Goal: Information Seeking & Learning: Learn about a topic

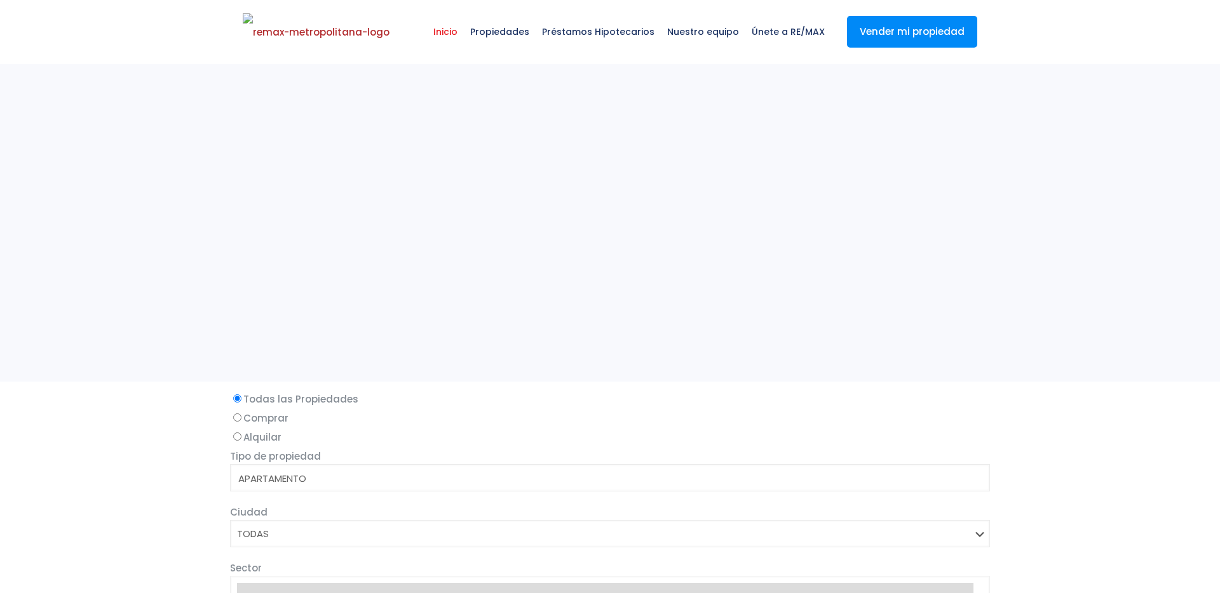
select select
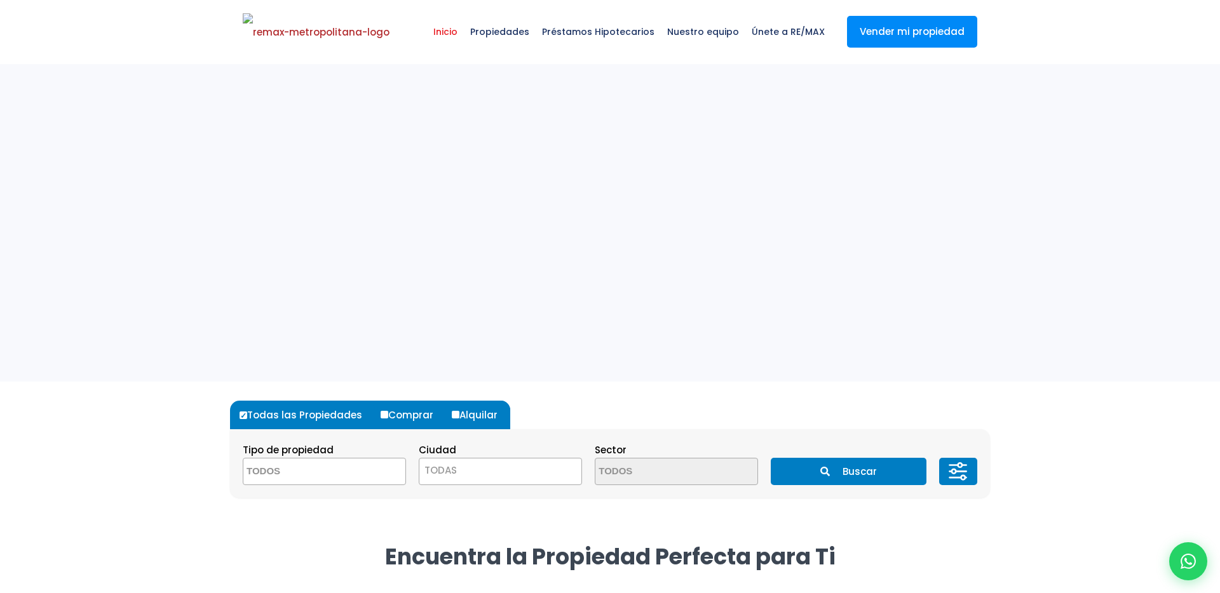
click at [820, 469] on icon "submit" at bounding box center [825, 472] width 10 height 10
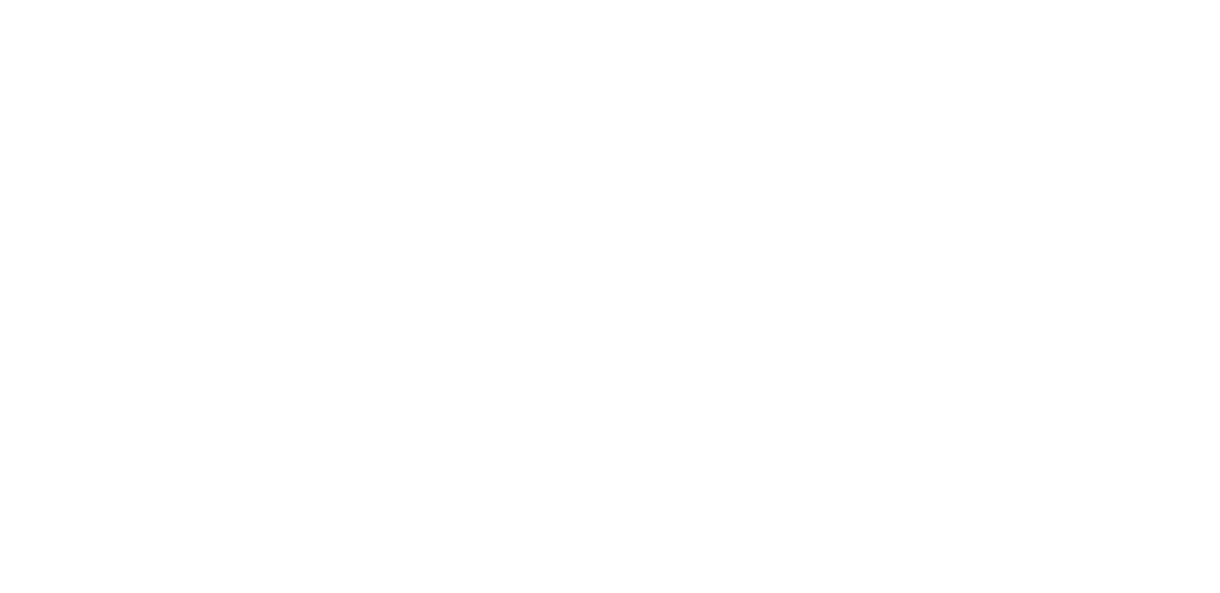
select select
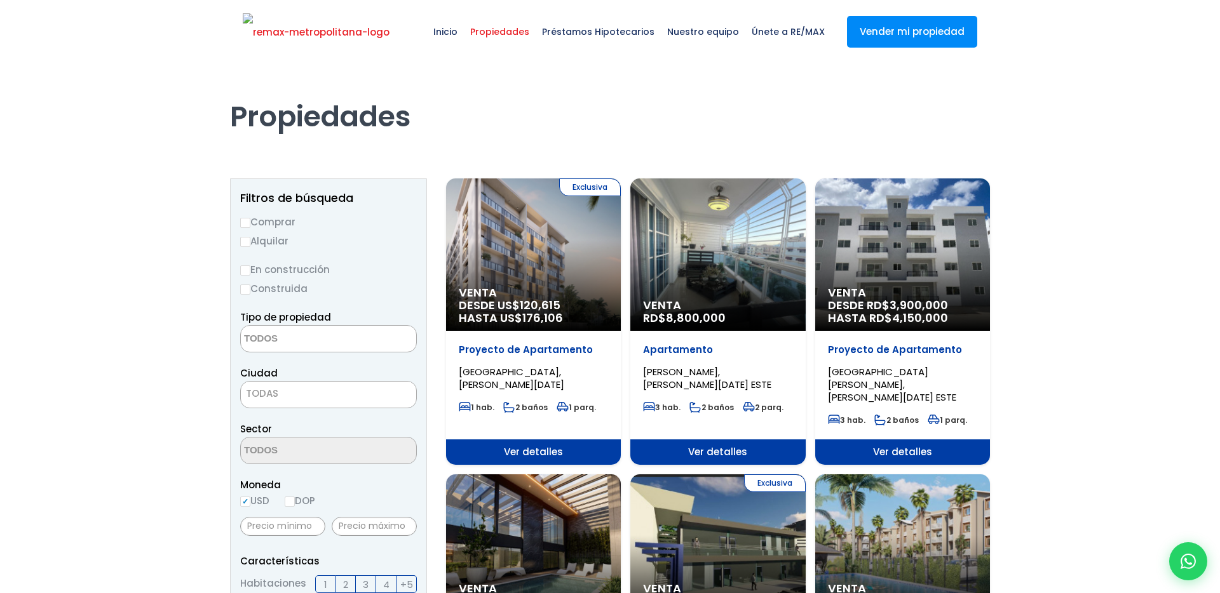
click at [345, 41] on img at bounding box center [316, 32] width 147 height 38
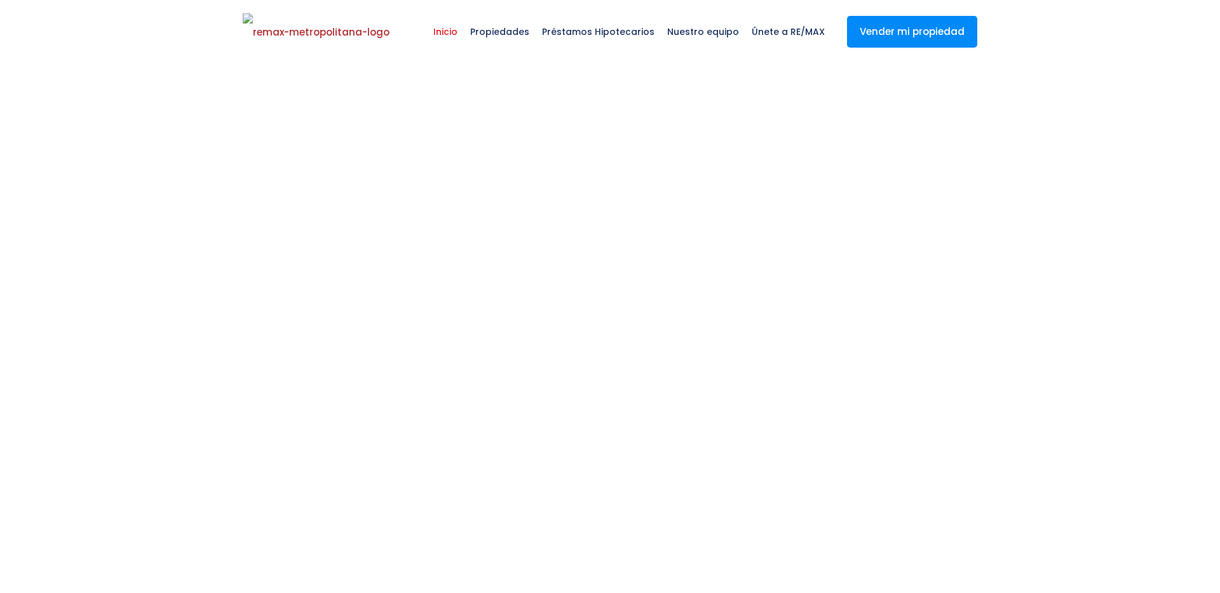
select select
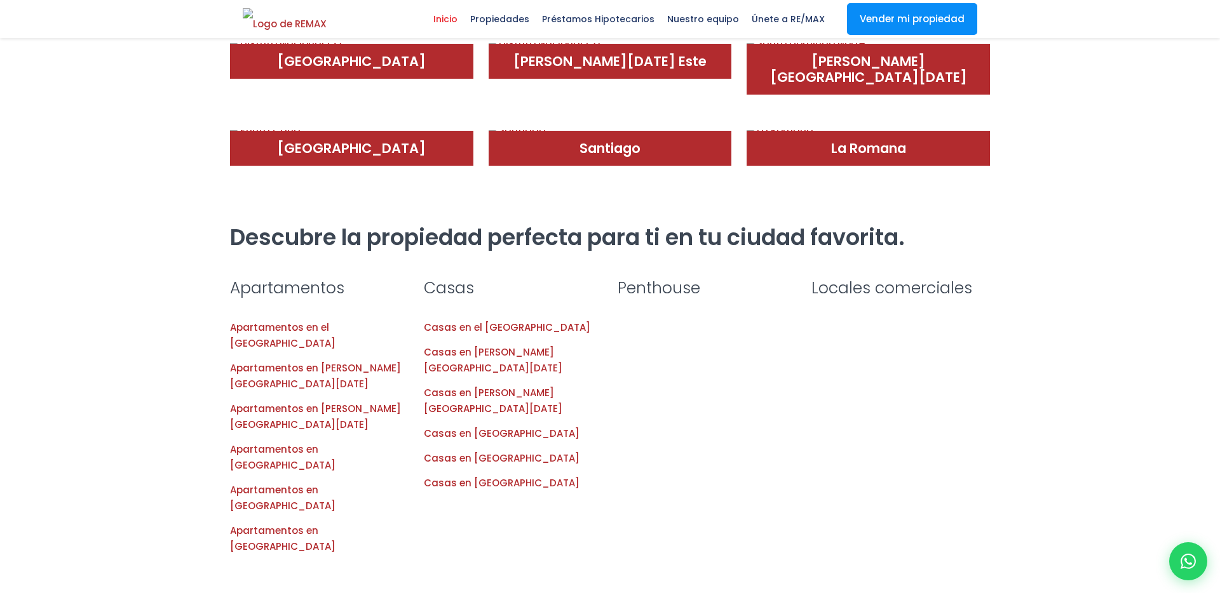
scroll to position [719, 0]
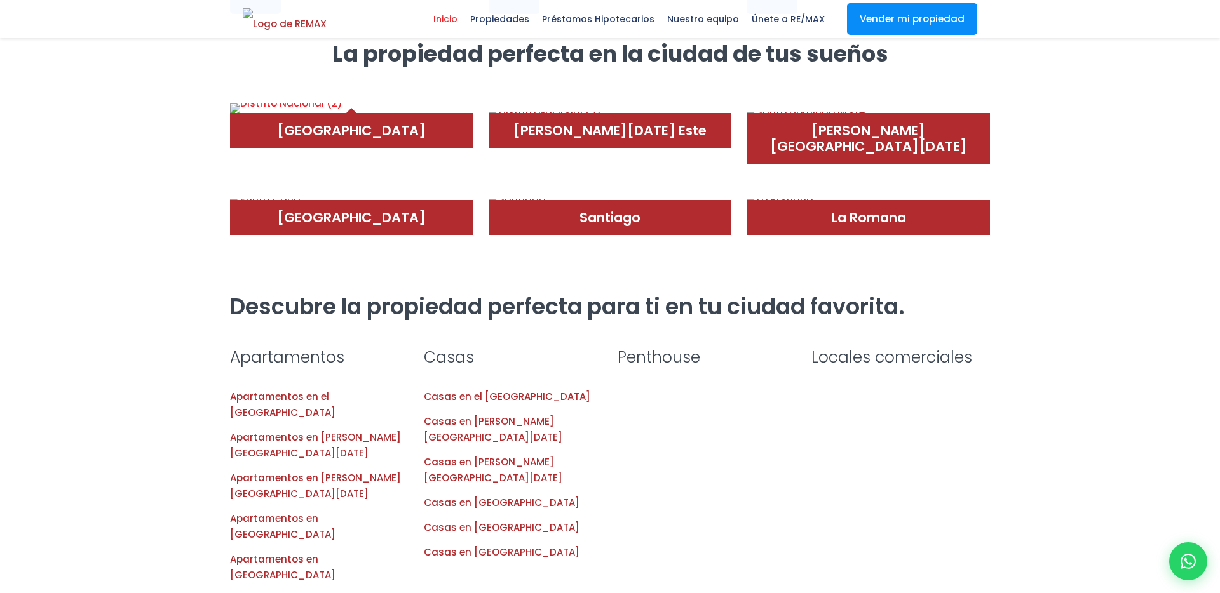
click at [342, 114] on img at bounding box center [286, 109] width 112 height 10
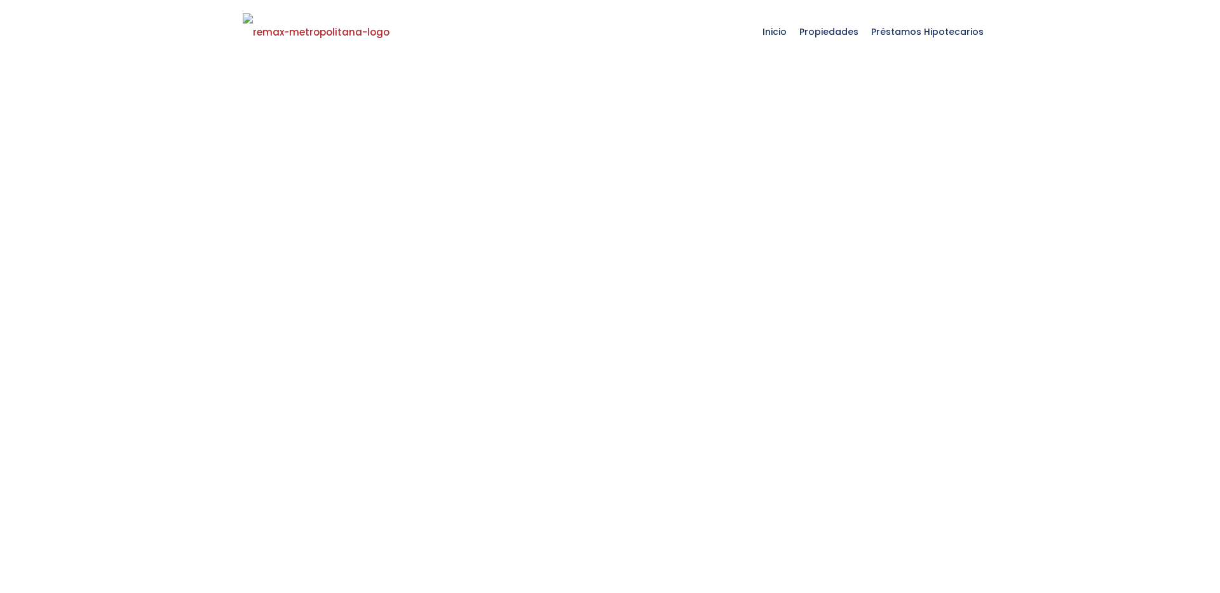
select select
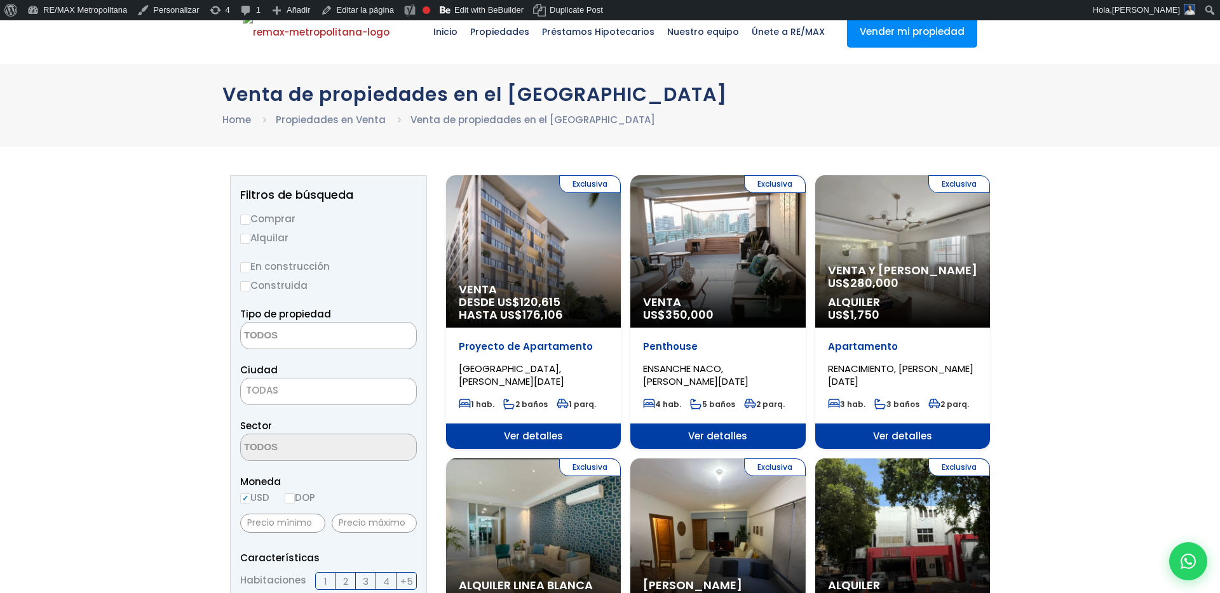
click at [671, 233] on div "Exclusiva Venta US$ 350,000" at bounding box center [717, 251] width 175 height 152
click at [502, 14] on link "Edit with BeBuilder" at bounding box center [481, 10] width 93 height 20
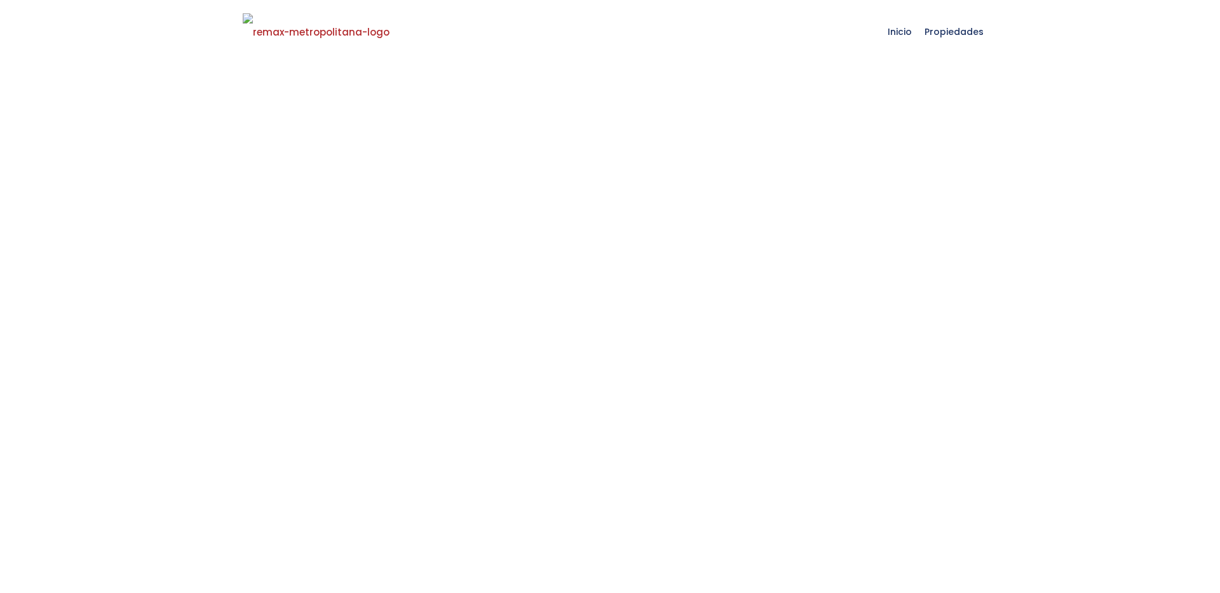
select select
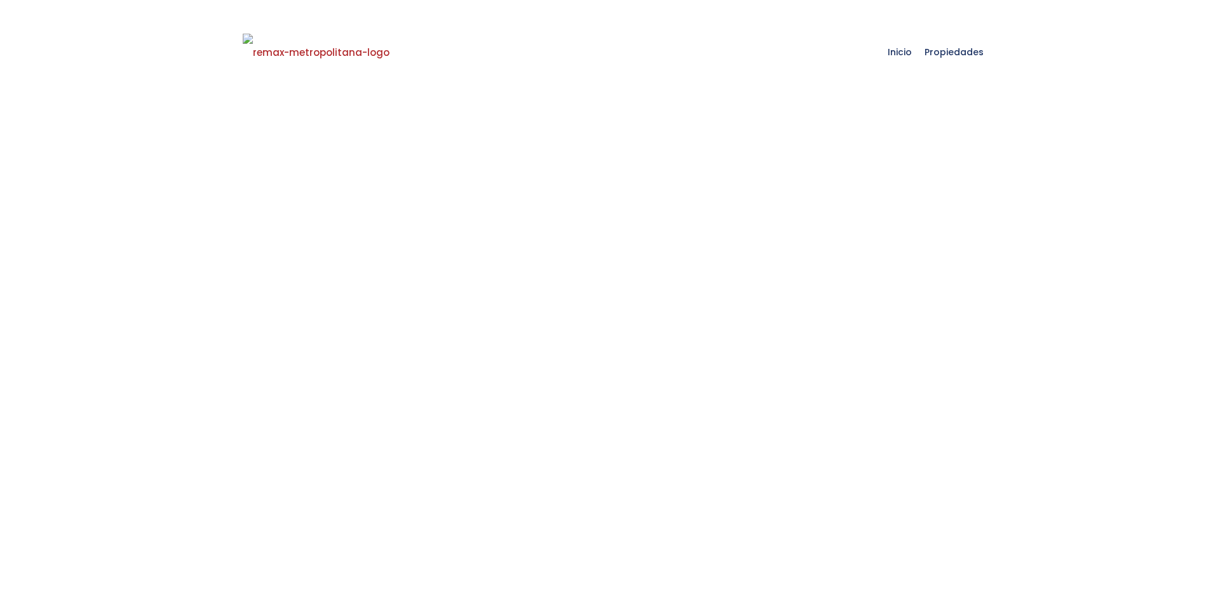
select select
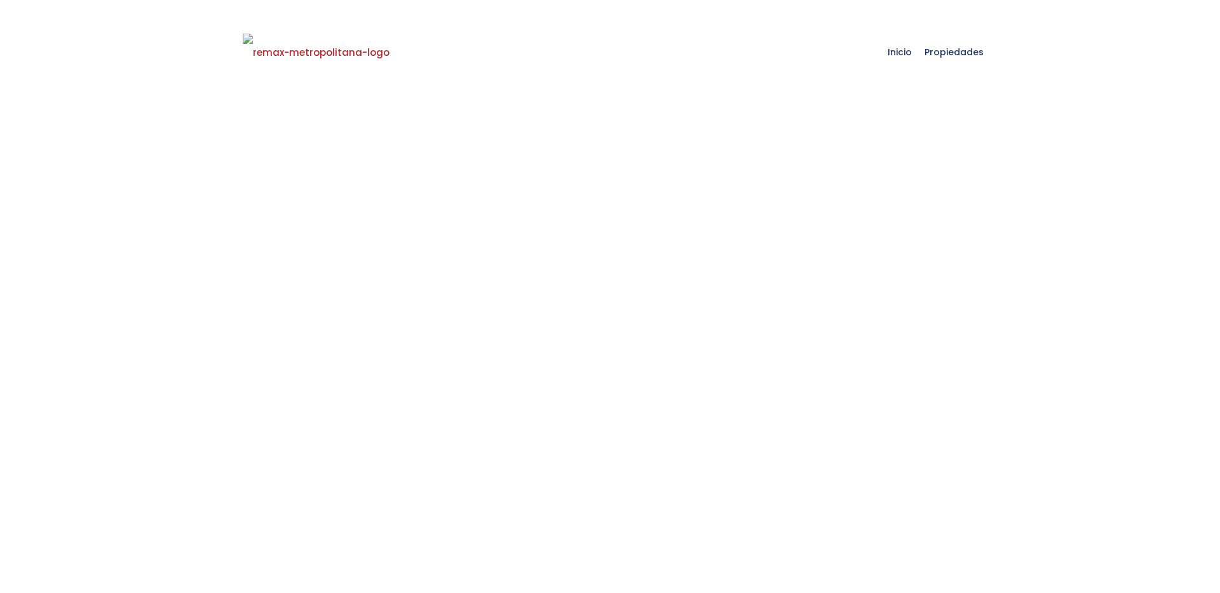
select select
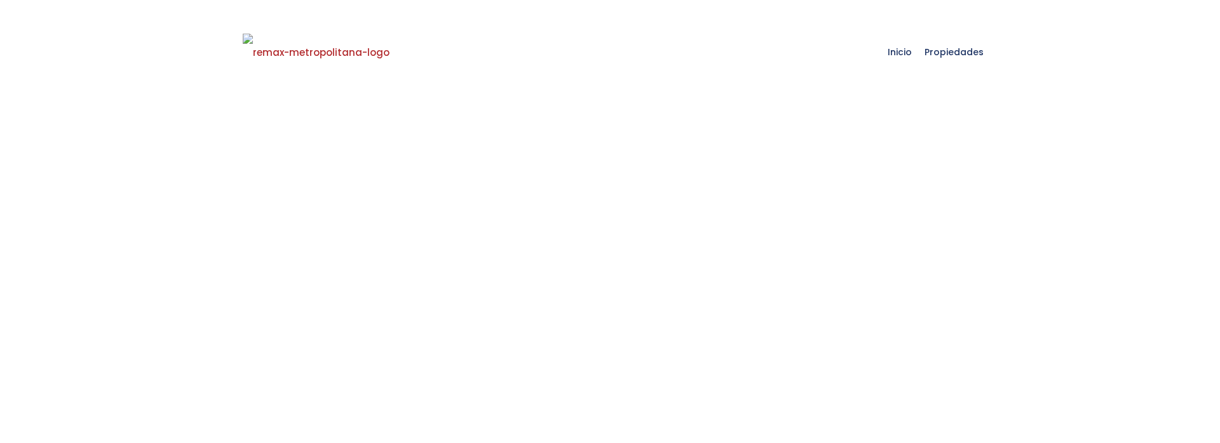
select select
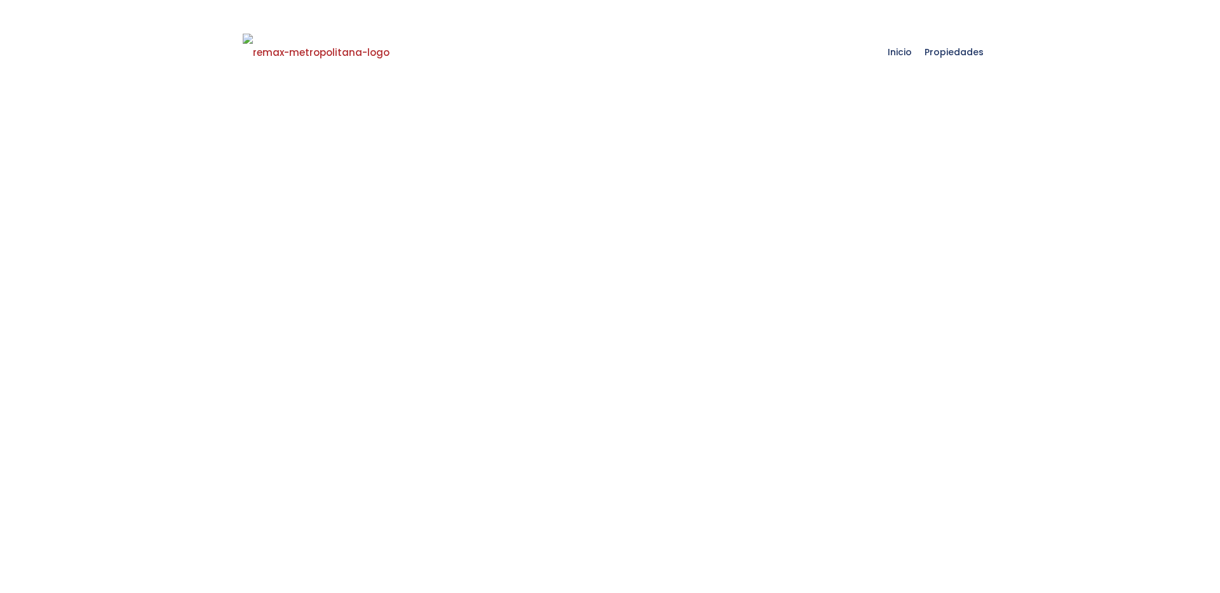
select select
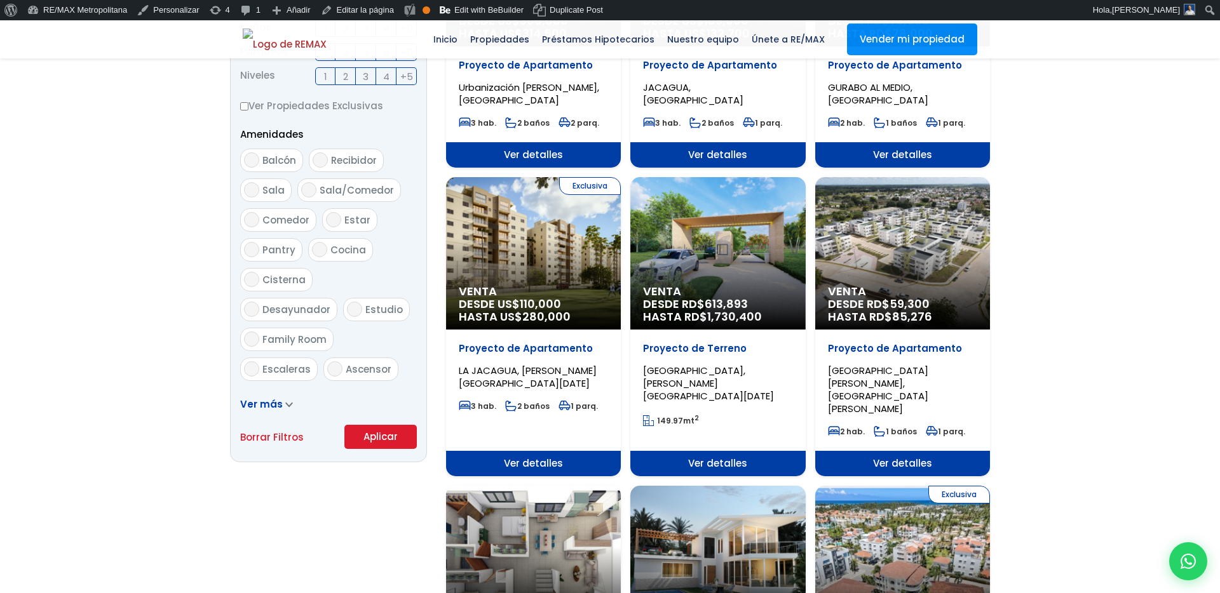
scroll to position [669, 0]
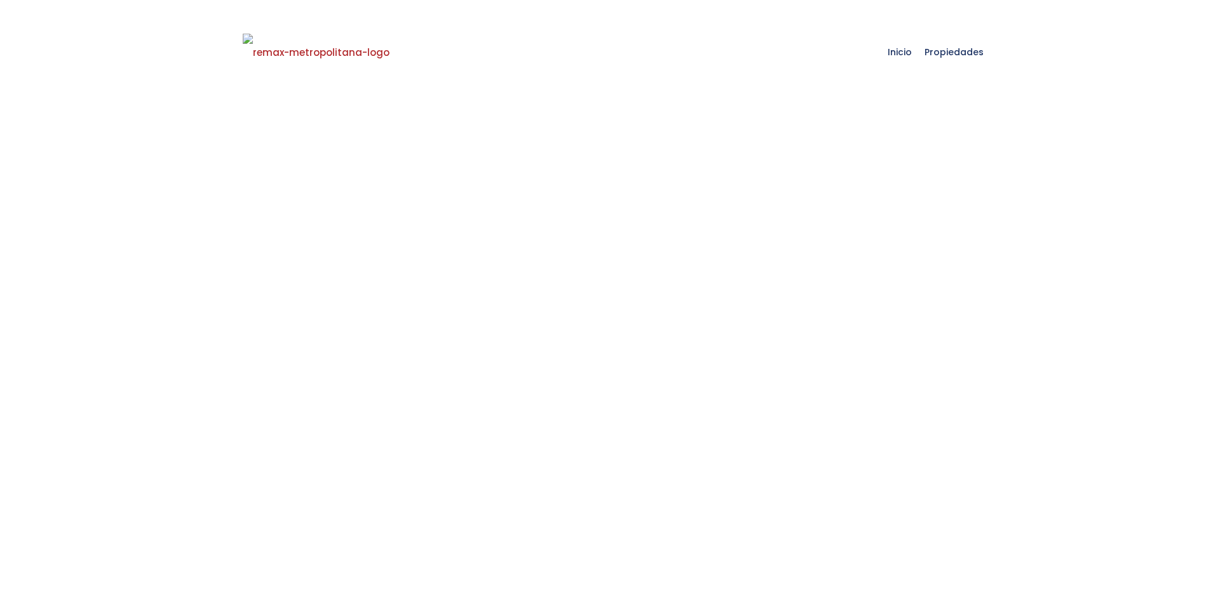
scroll to position [670, 0]
select select
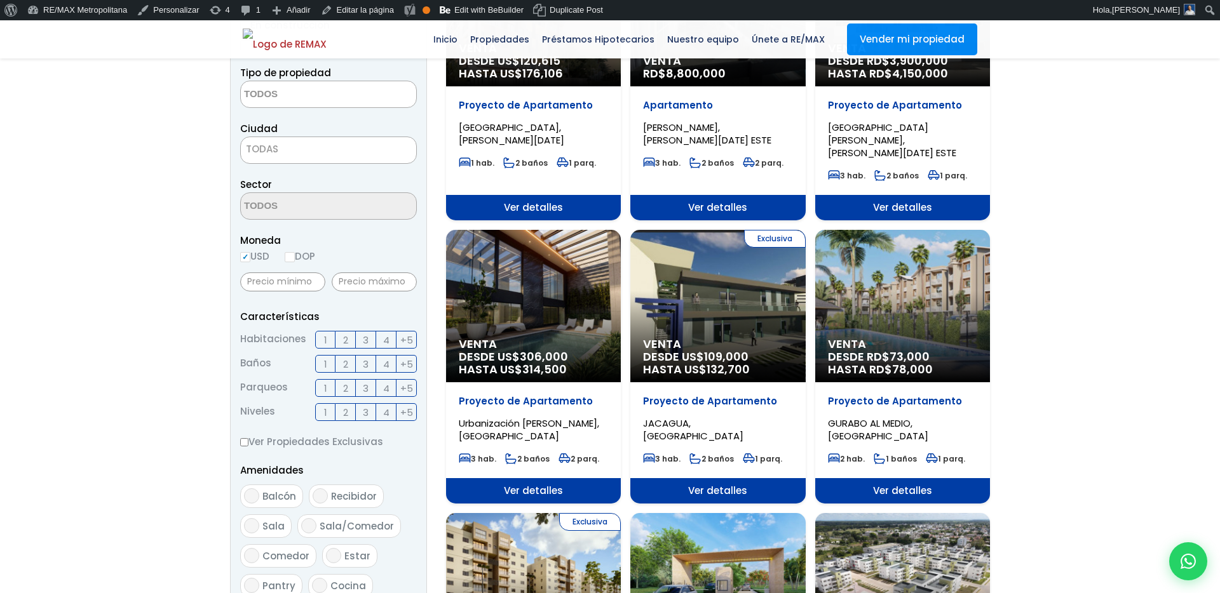
scroll to position [0, 0]
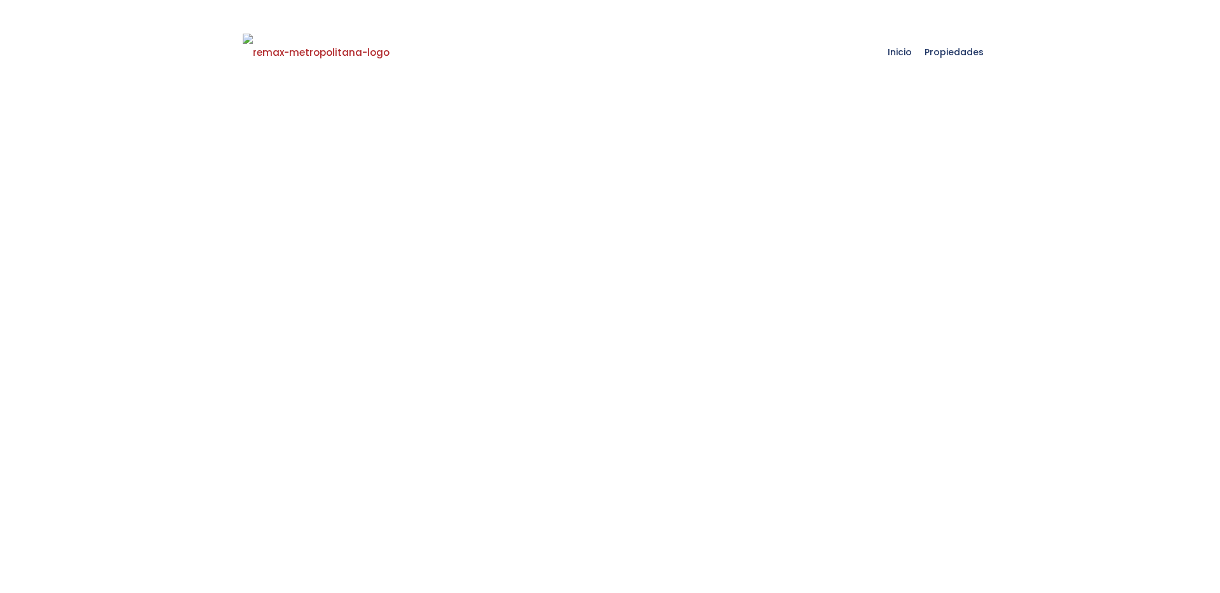
select select
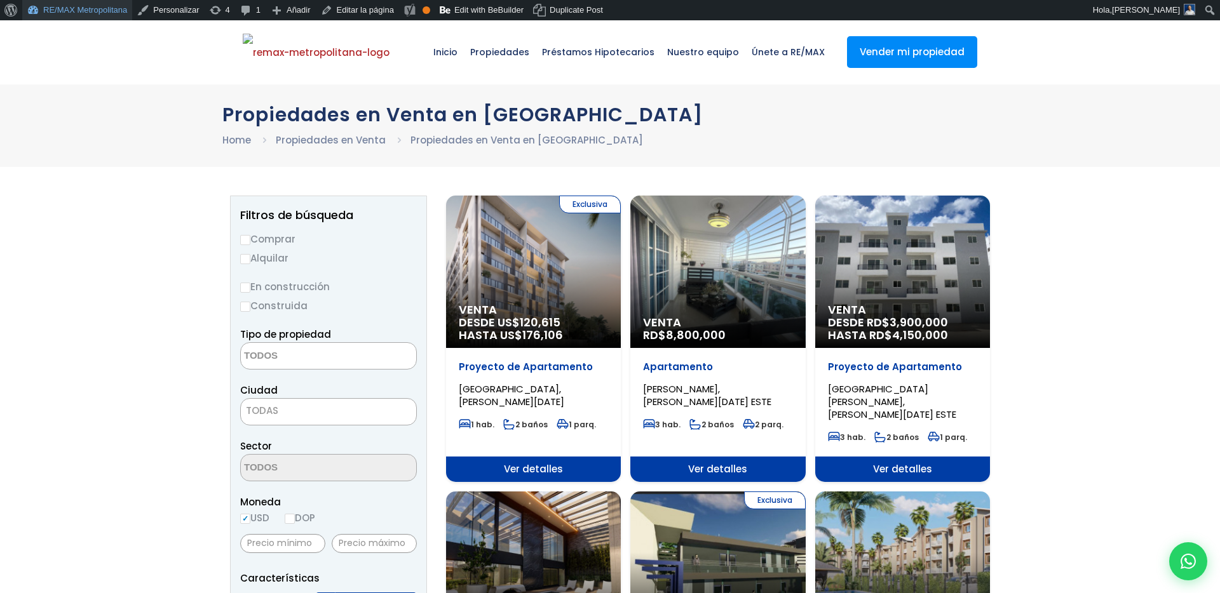
click at [58, 9] on link "RE/MAX Metropolitana" at bounding box center [77, 10] width 110 height 20
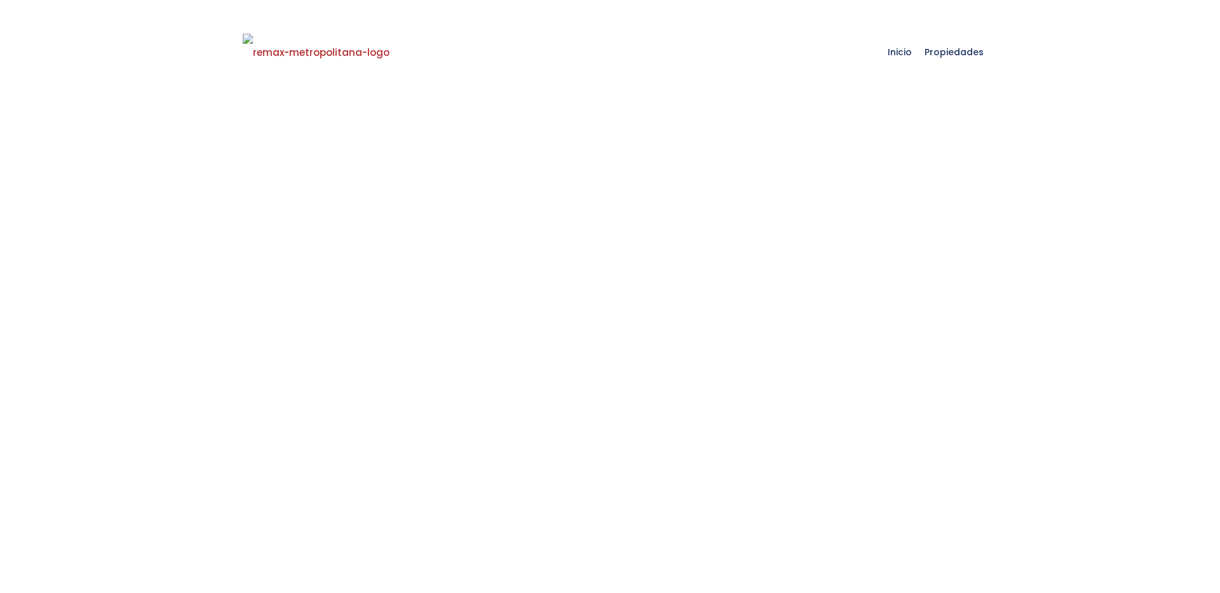
select select
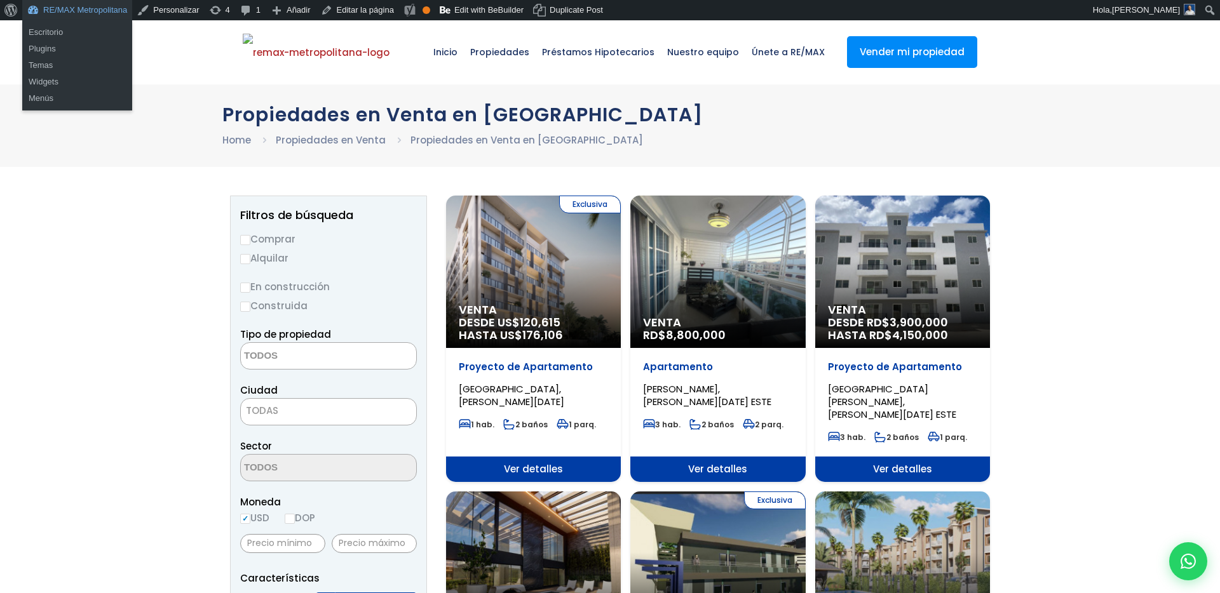
click at [112, 7] on link "RE/MAX Metropolitana" at bounding box center [77, 10] width 110 height 20
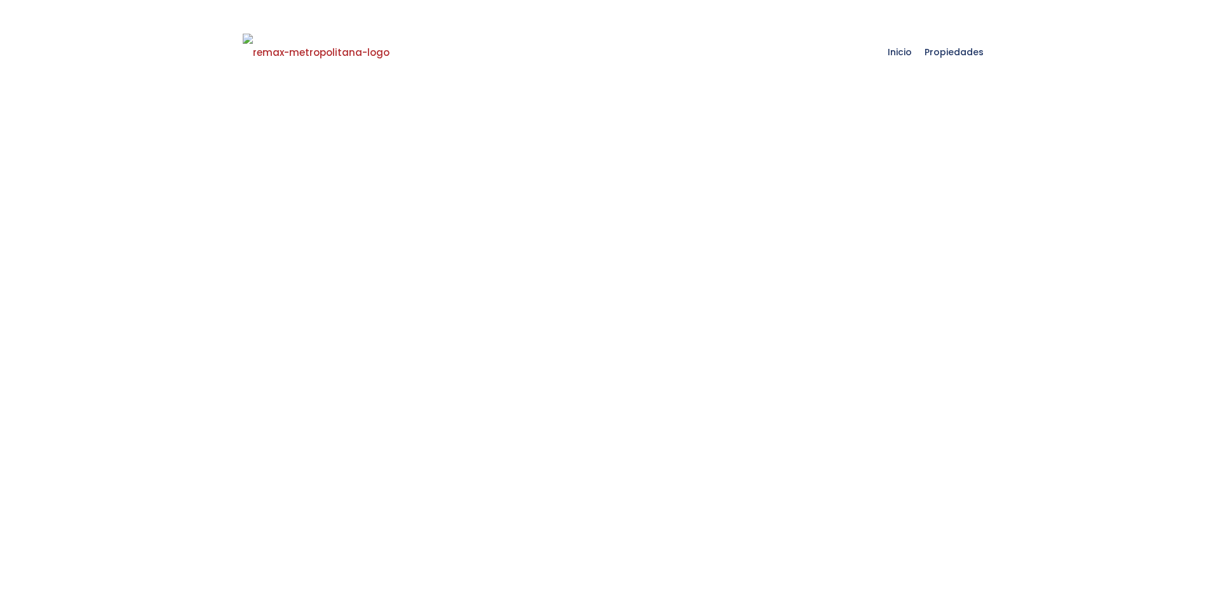
select select
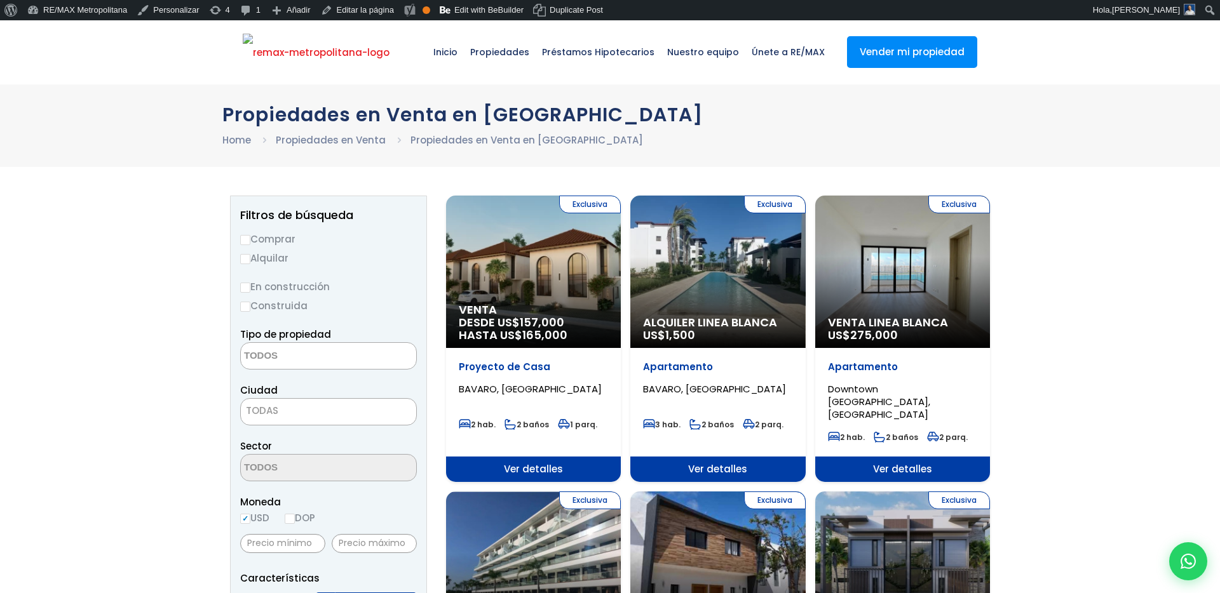
click at [339, 51] on img at bounding box center [316, 53] width 147 height 38
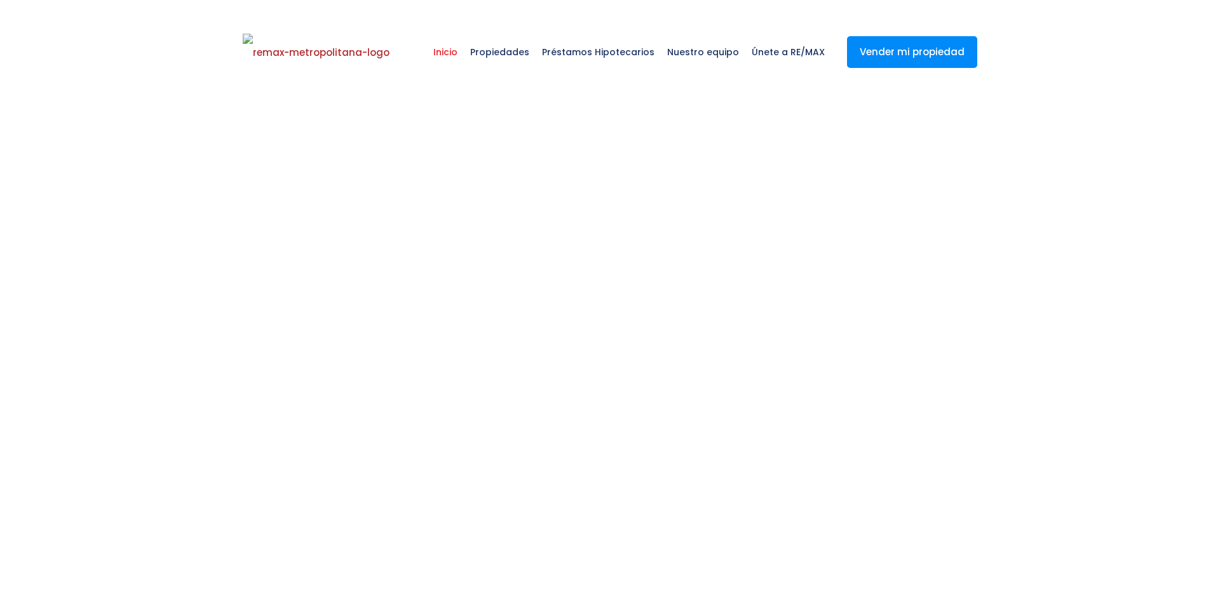
select select
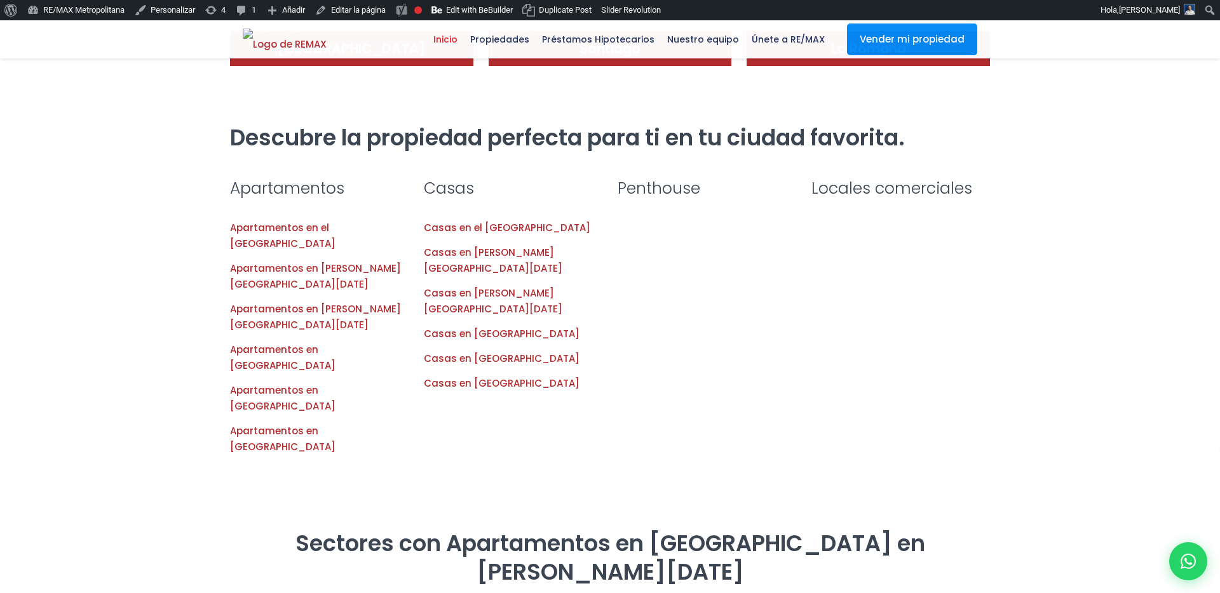
scroll to position [914, 0]
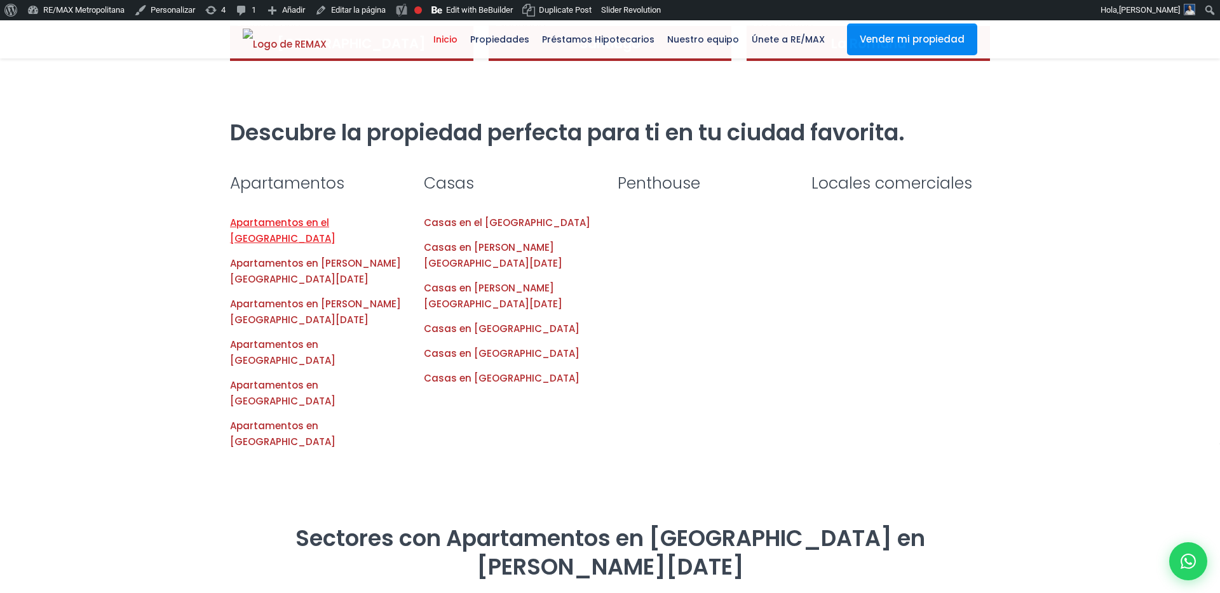
click at [293, 245] on link "Apartamentos en el Distrito Nacional" at bounding box center [282, 230] width 105 height 29
click at [1180, 565] on icon at bounding box center [1188, 561] width 17 height 17
type input "abigail"
type input "marte"
type input "abigail@gmail1.com"
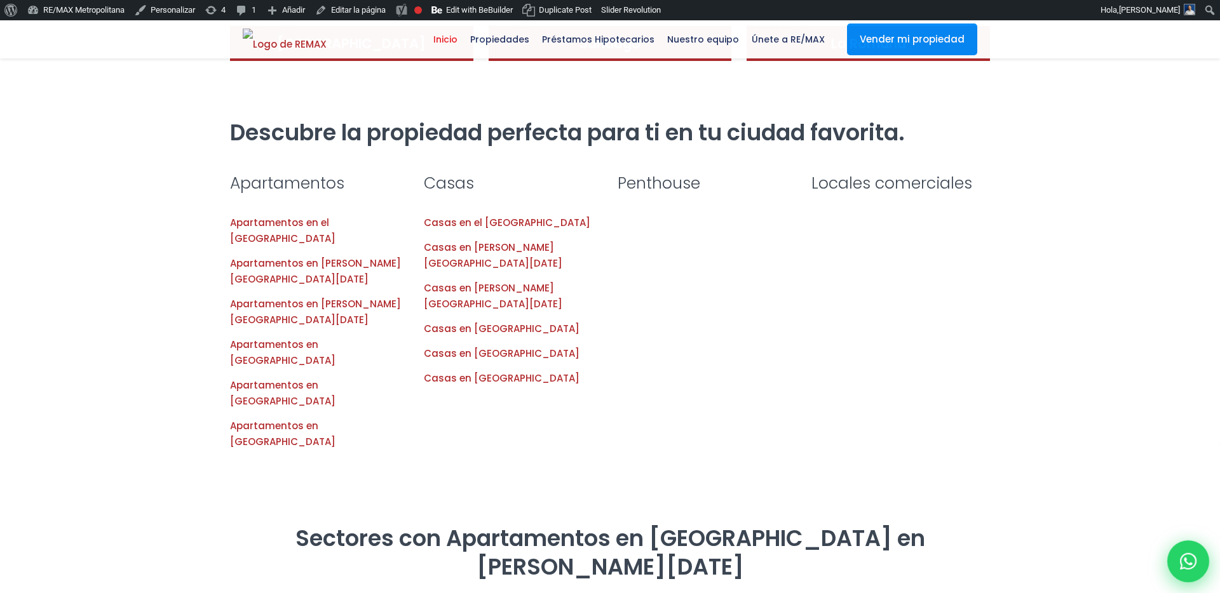
type input "8292303162"
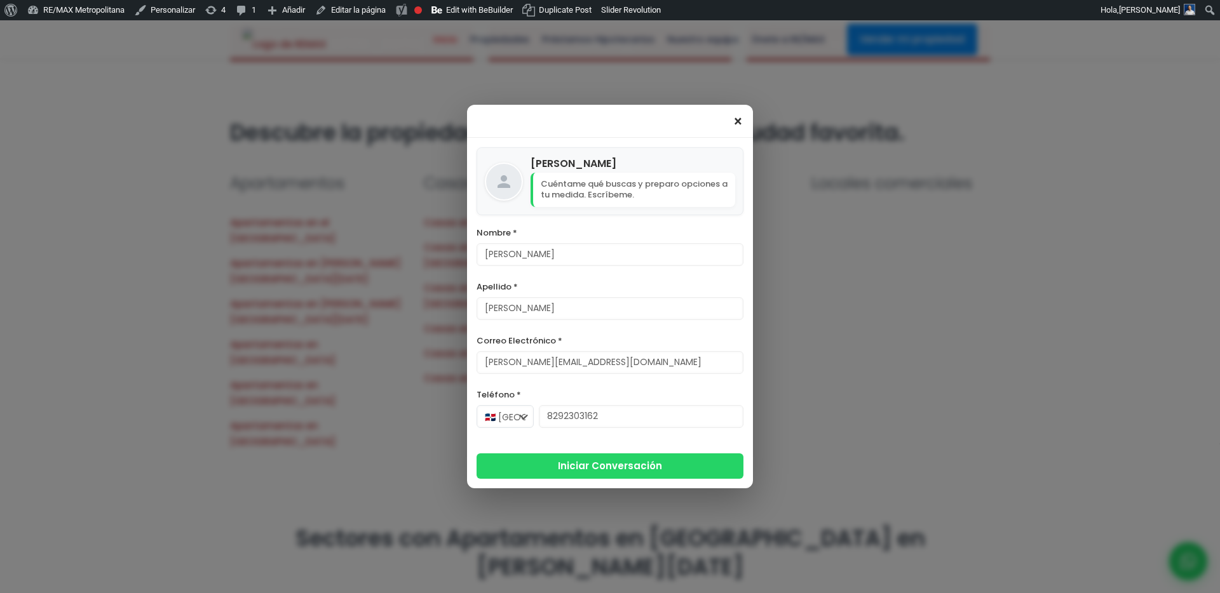
click at [735, 124] on span "×" at bounding box center [737, 121] width 11 height 15
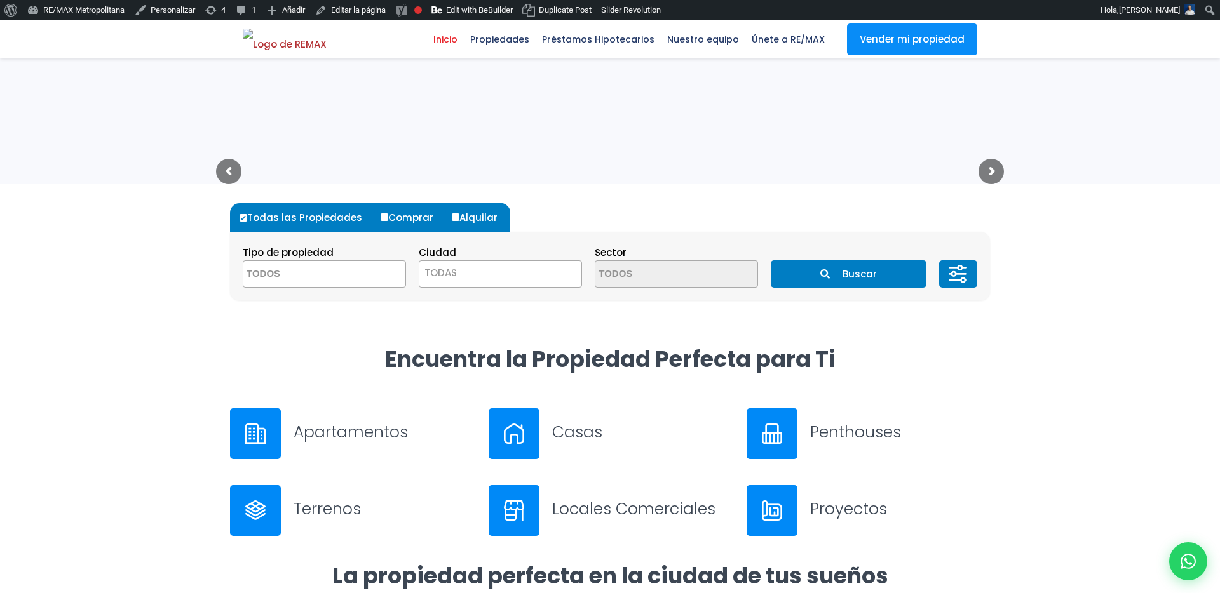
scroll to position [0, 0]
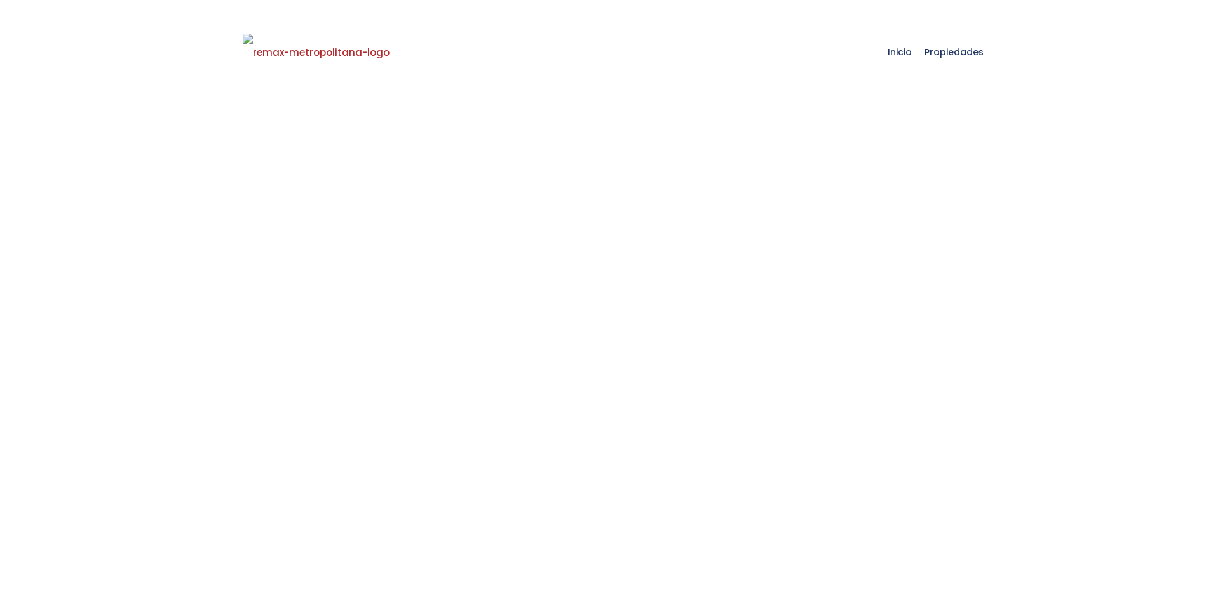
select select
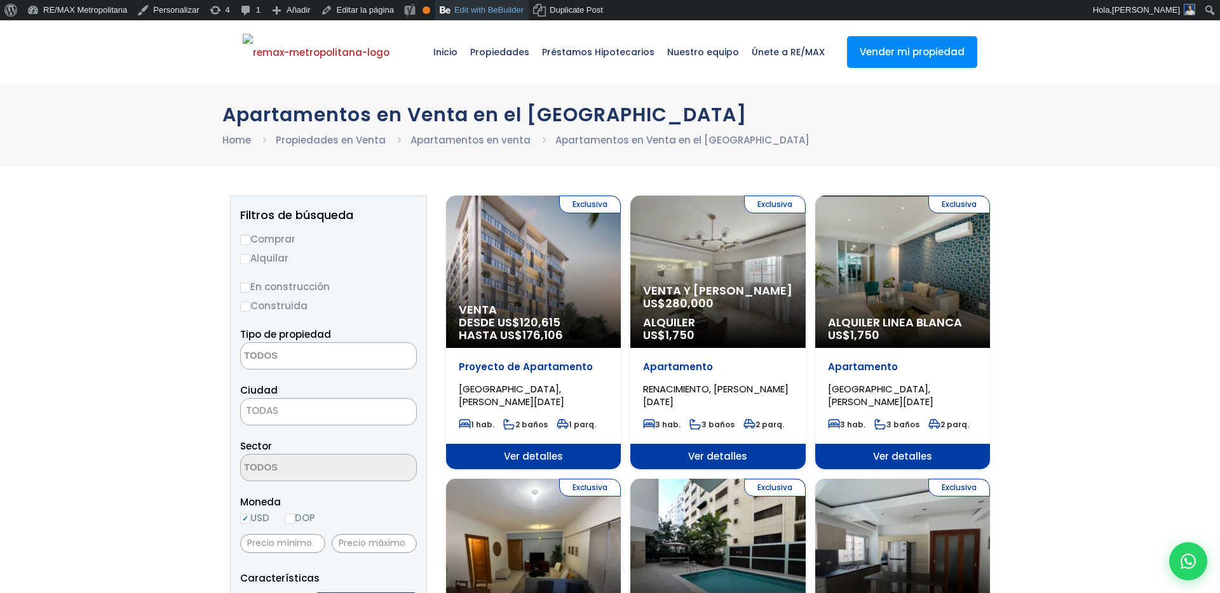
click at [496, 9] on link "Edit with BeBuilder" at bounding box center [481, 10] width 93 height 20
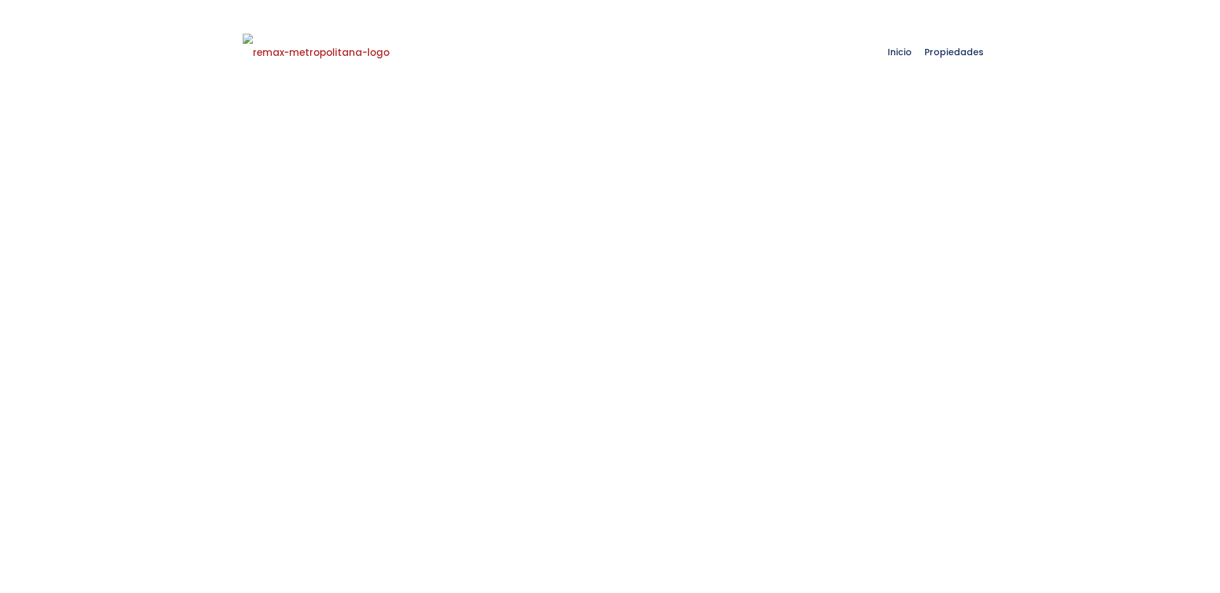
select select
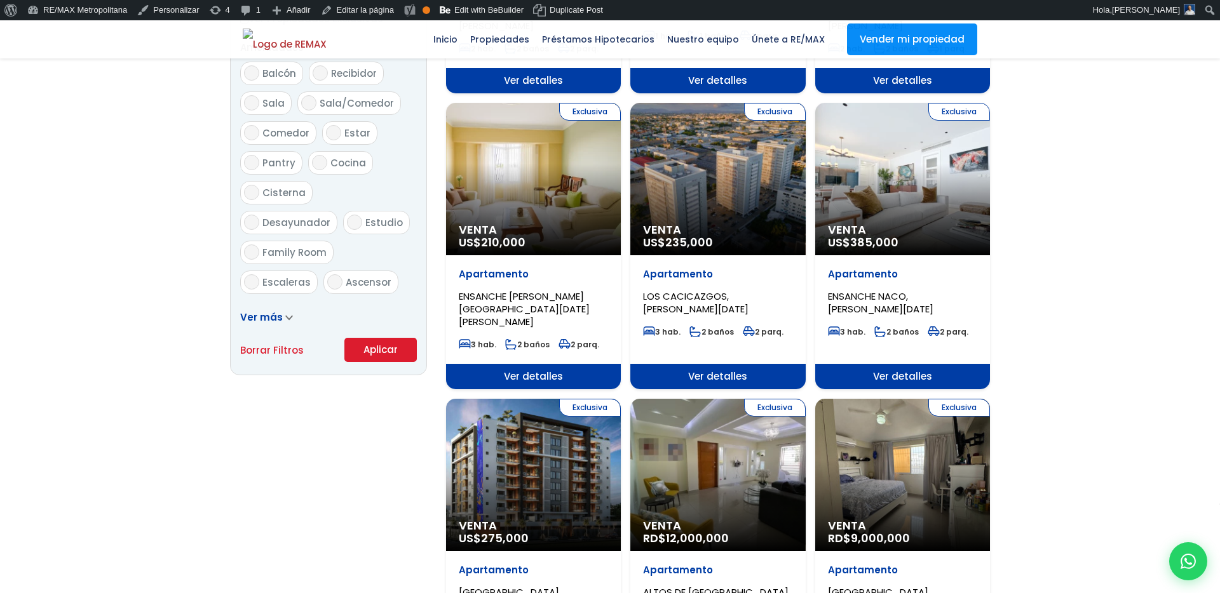
scroll to position [125, 0]
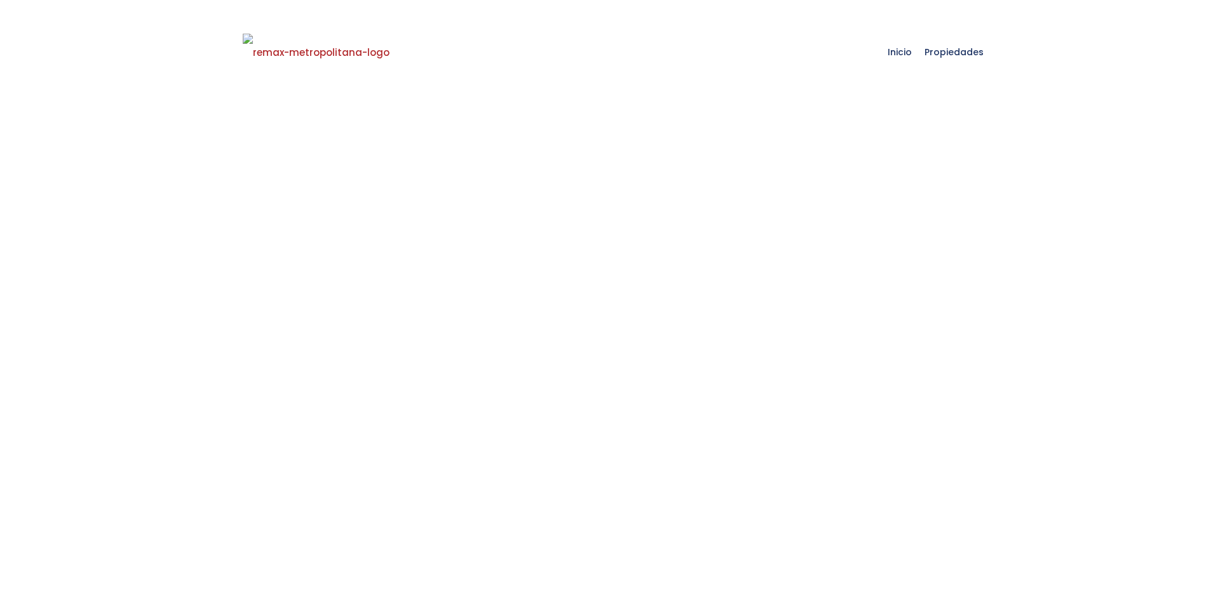
select select
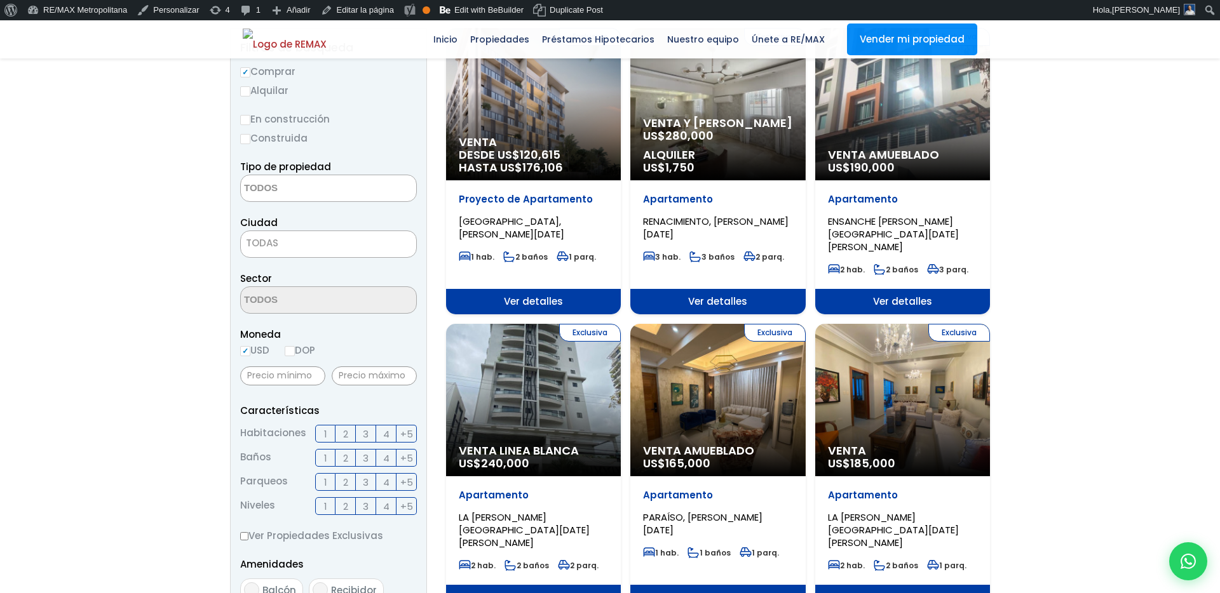
scroll to position [149, 0]
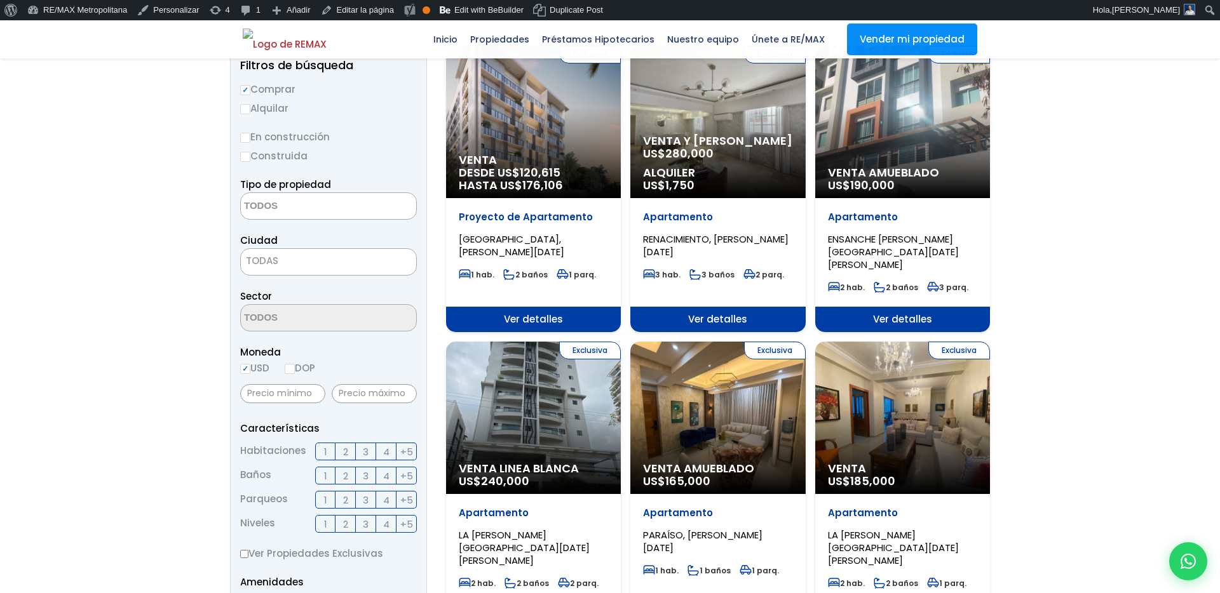
click at [330, 210] on textarea "Search" at bounding box center [302, 206] width 123 height 27
type textarea "p"
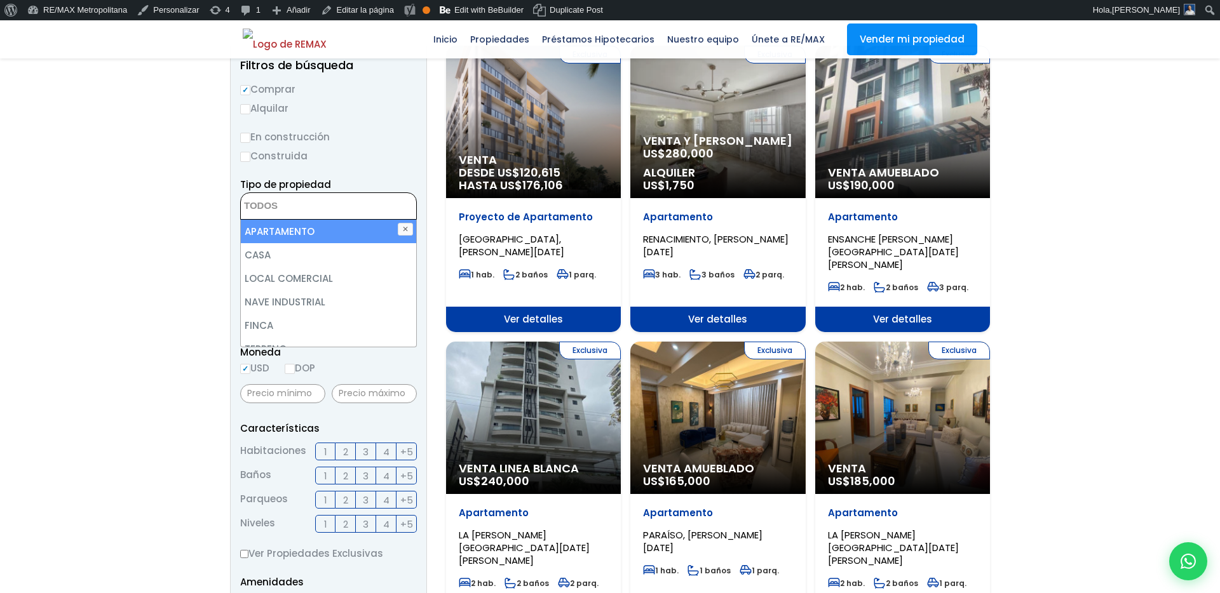
click at [264, 231] on li "APARTAMENTO" at bounding box center [328, 232] width 175 height 24
select select "apartment"
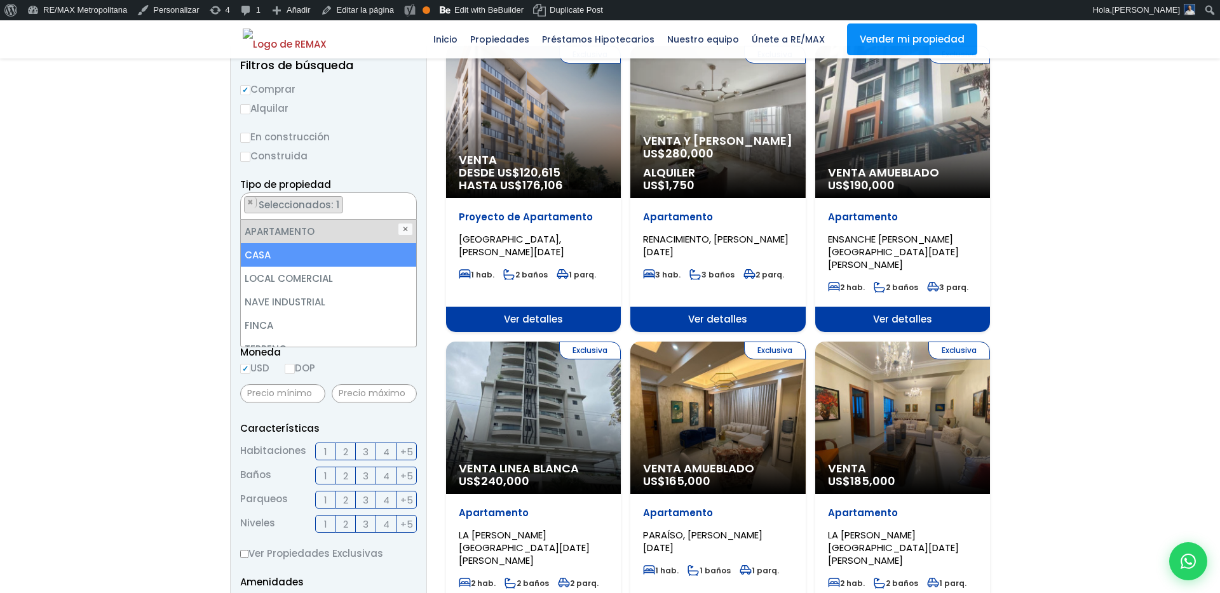
click at [282, 260] on li "CASA" at bounding box center [328, 255] width 175 height 24
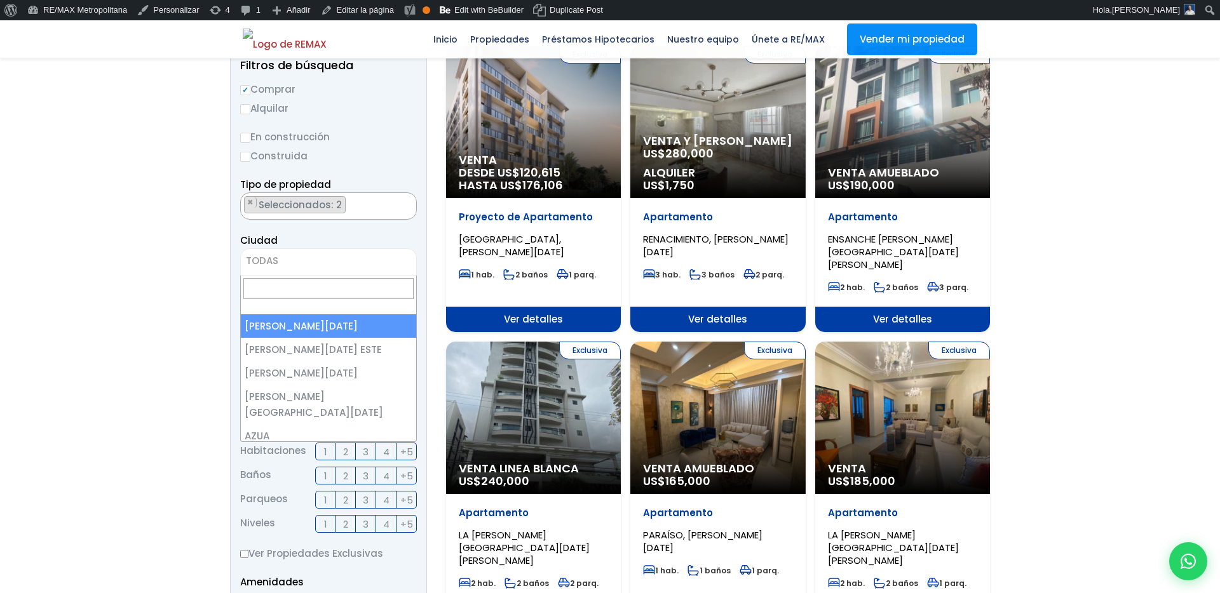
click at [279, 264] on span "TODAS" at bounding box center [328, 261] width 175 height 18
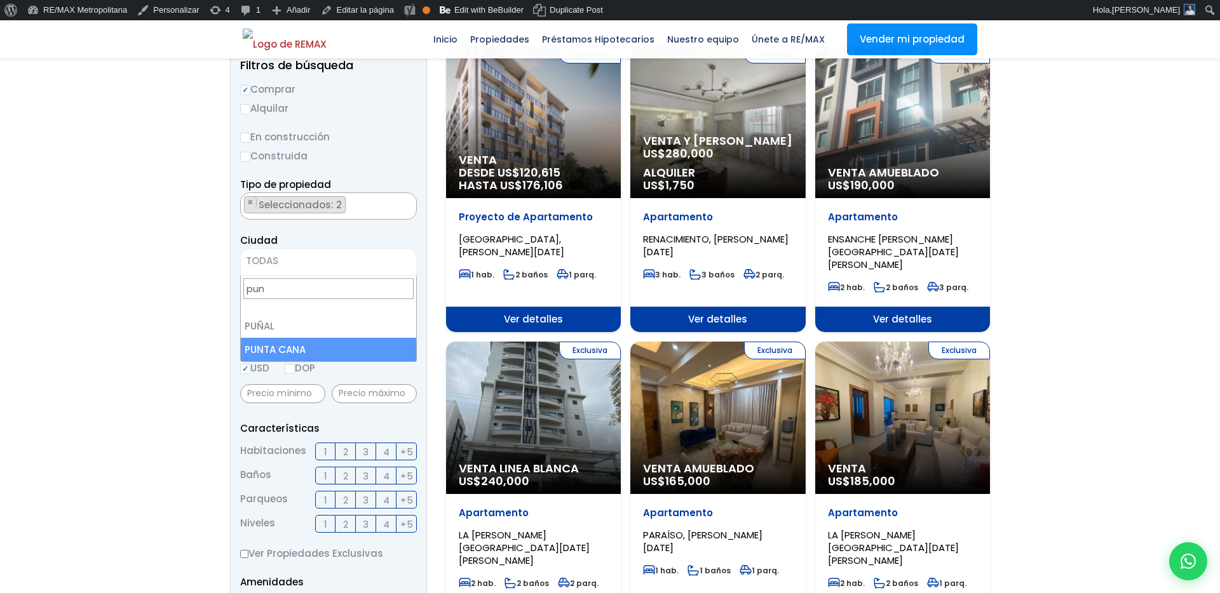
type input "pun"
select select "434"
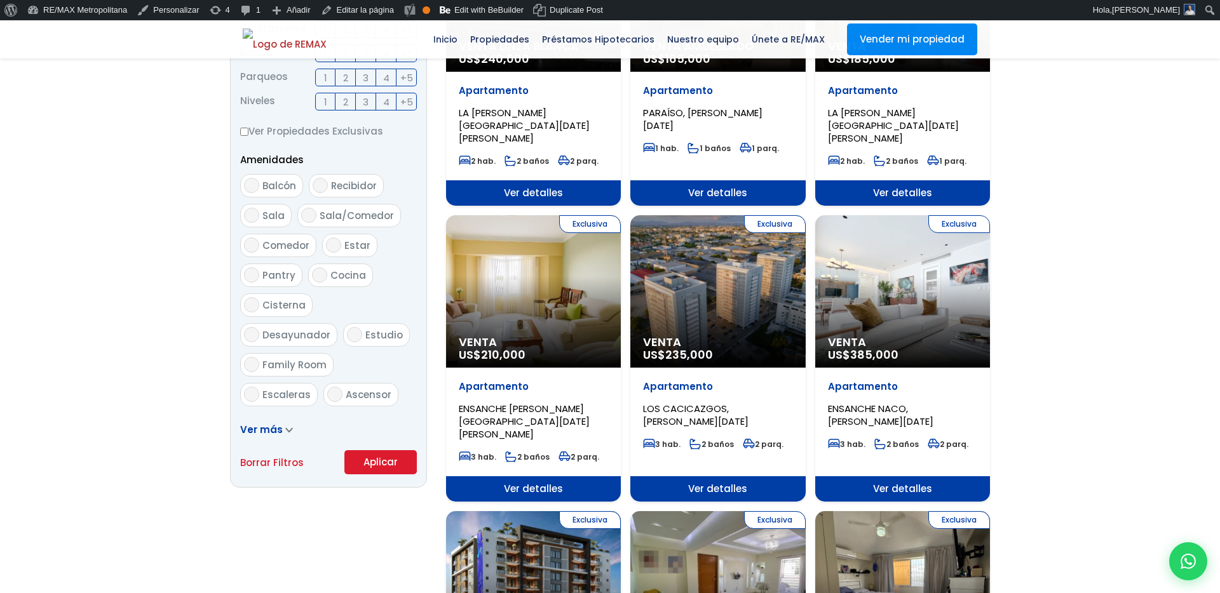
scroll to position [589, 0]
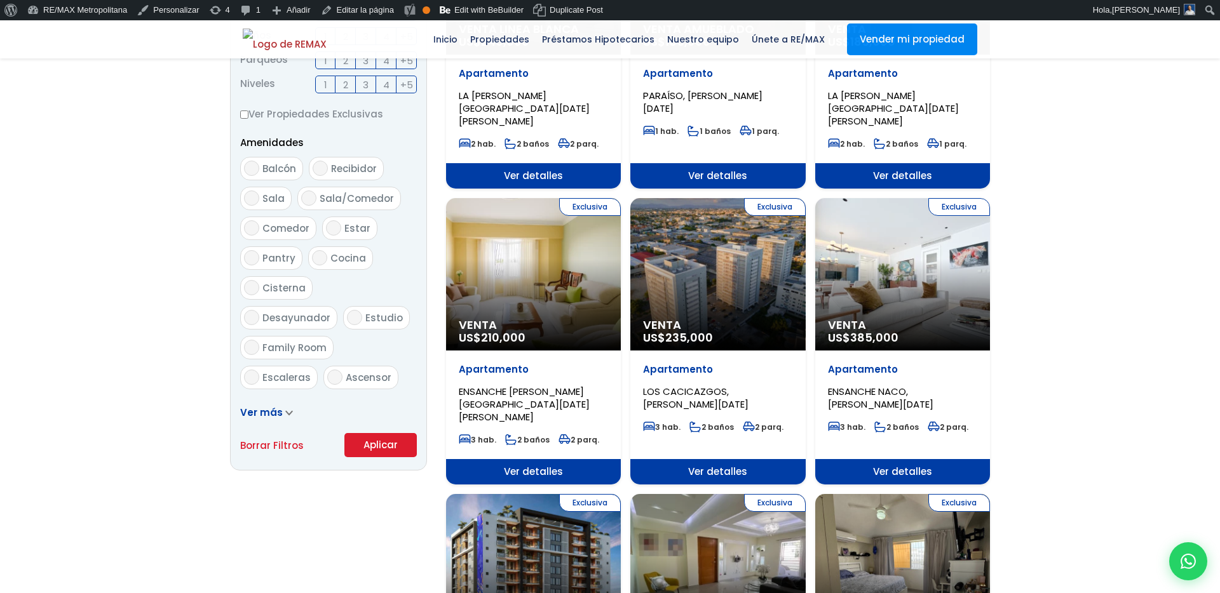
click at [377, 450] on button "Aplicar" at bounding box center [380, 445] width 72 height 24
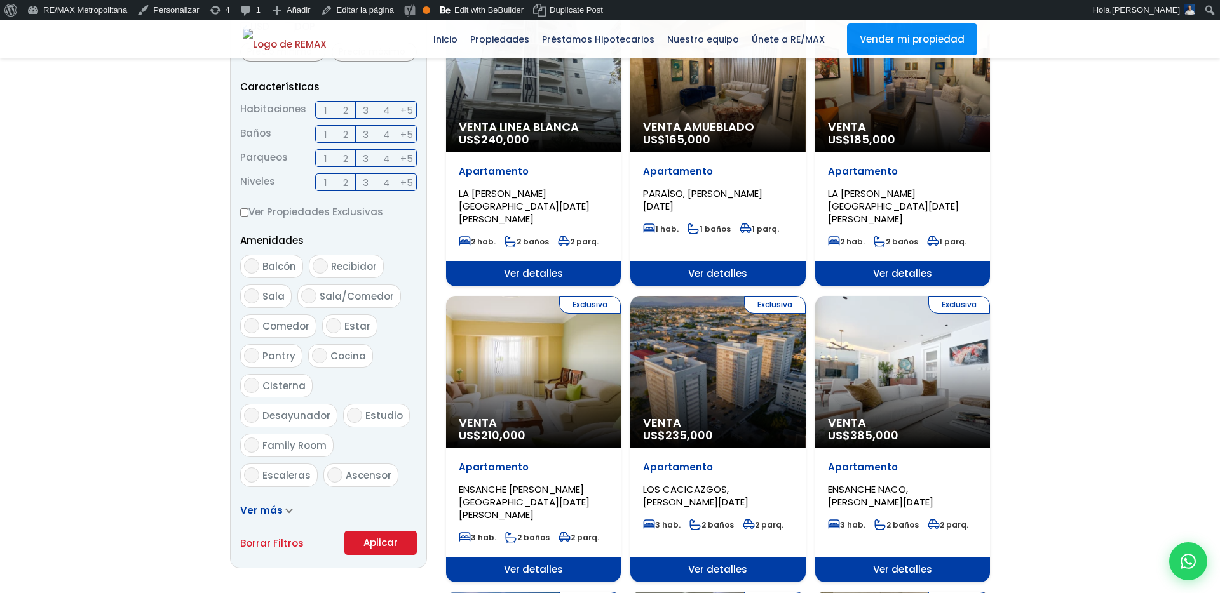
scroll to position [353, 0]
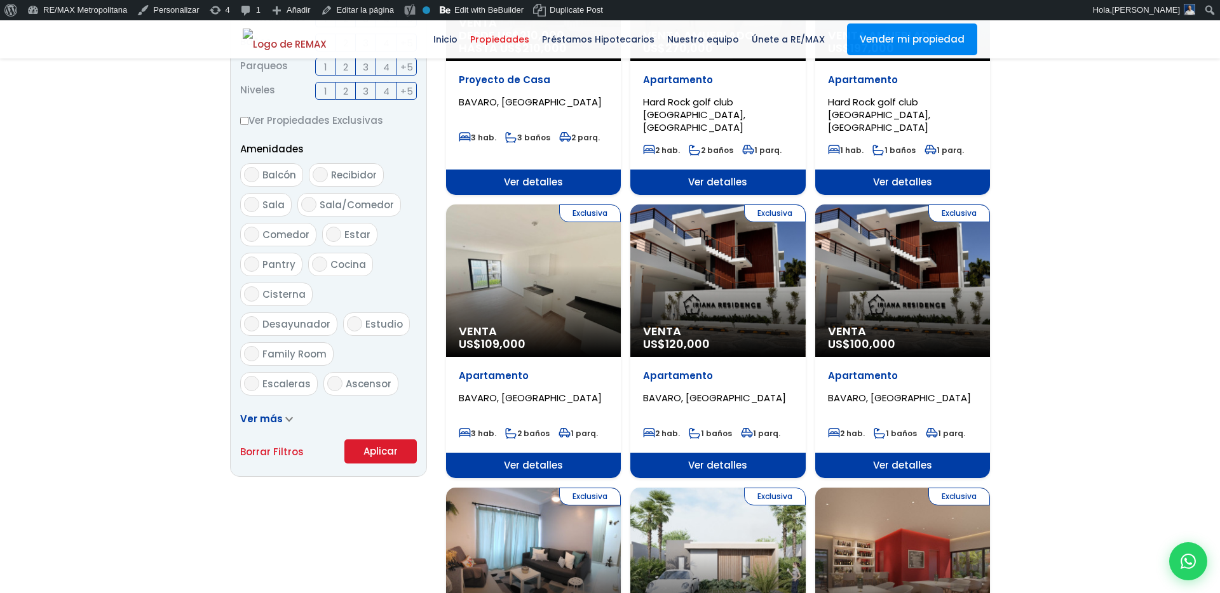
scroll to position [758, 0]
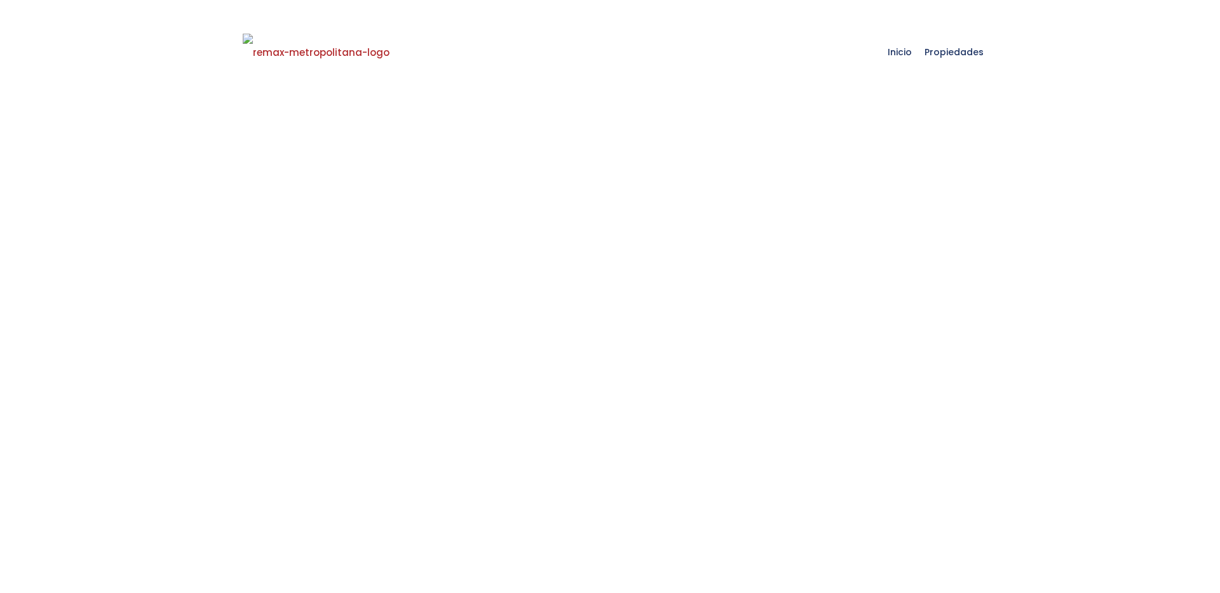
select select
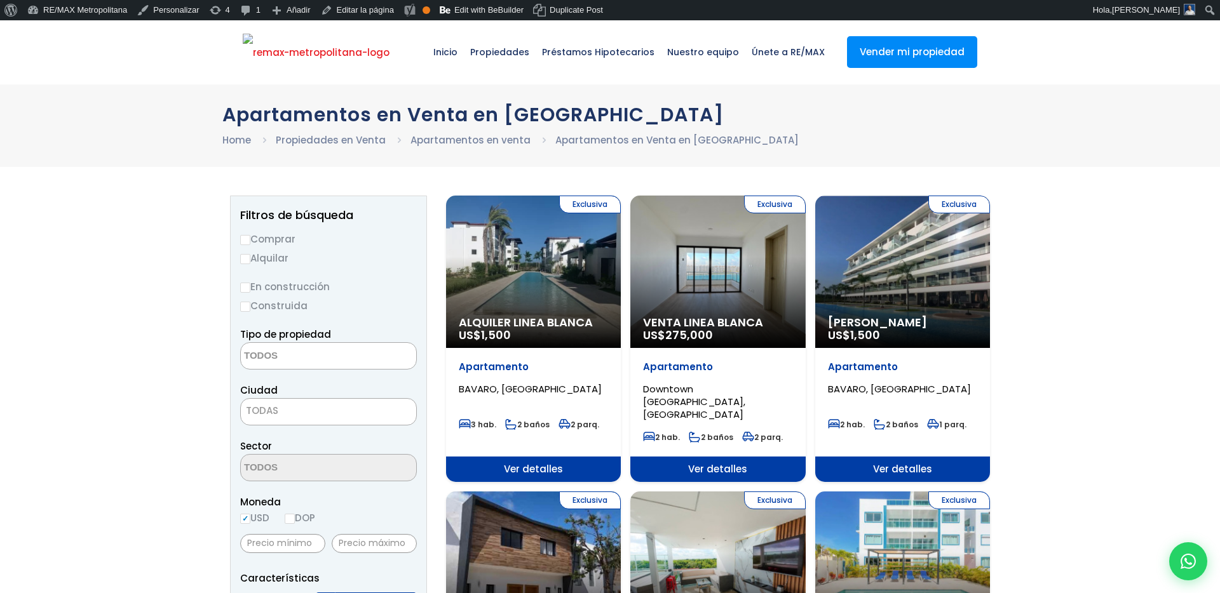
click at [266, 50] on img at bounding box center [316, 53] width 147 height 38
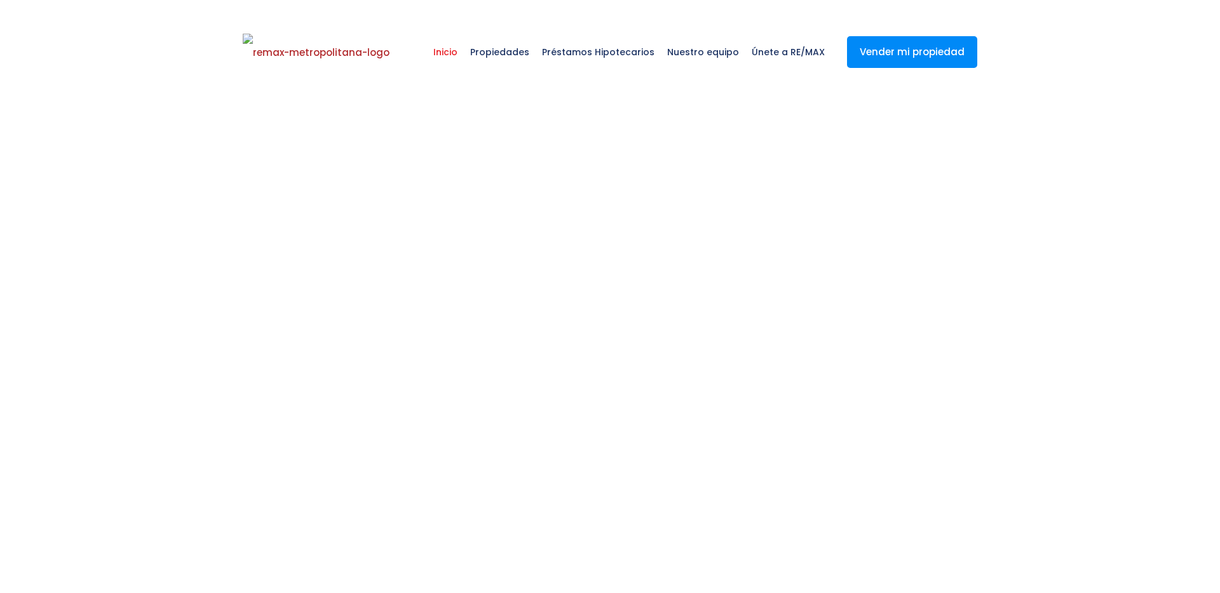
select select
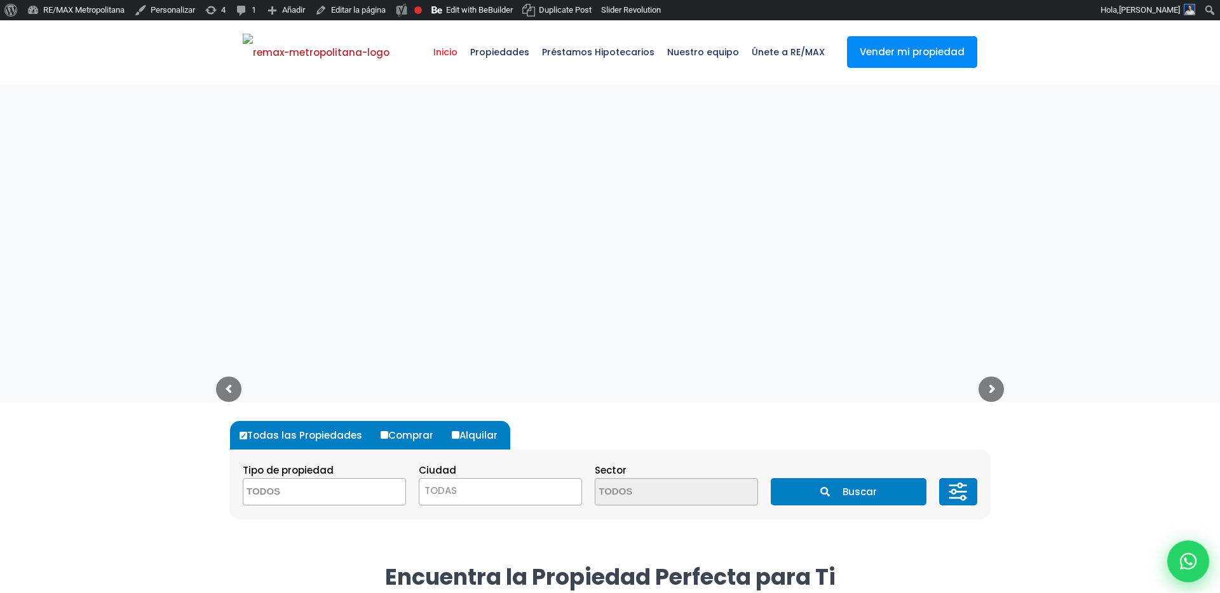
click at [1196, 560] on div at bounding box center [1188, 562] width 42 height 42
type input "father"
type input "hija de marte"
type input "fathermarte@gmail1.com"
type input "8292303162"
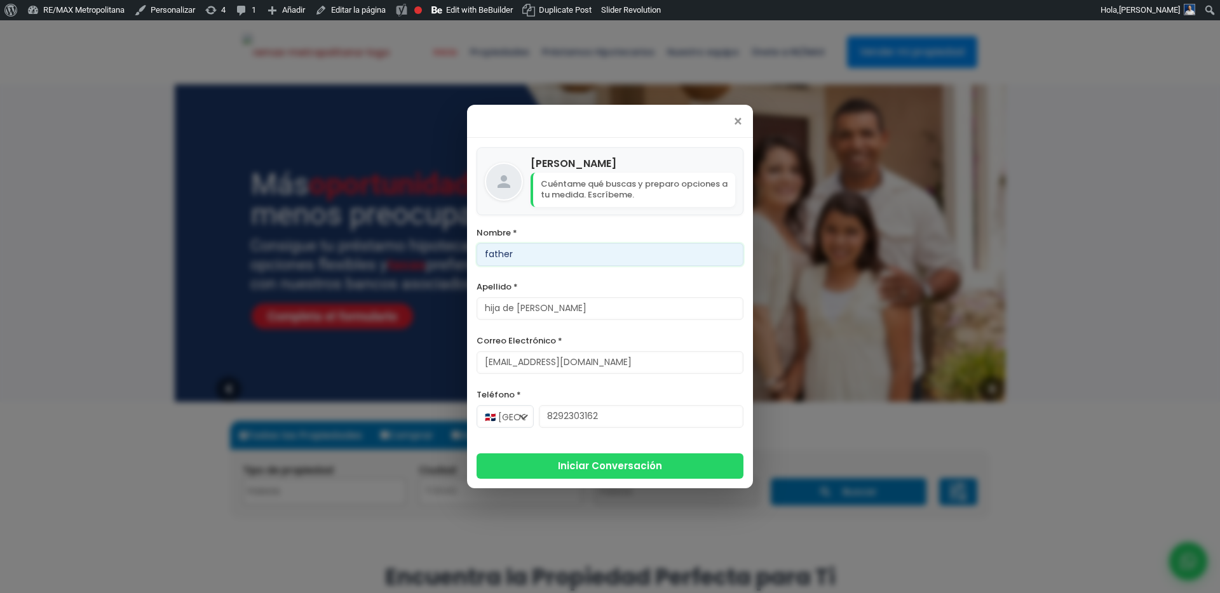
click at [553, 262] on input "father" at bounding box center [609, 254] width 267 height 23
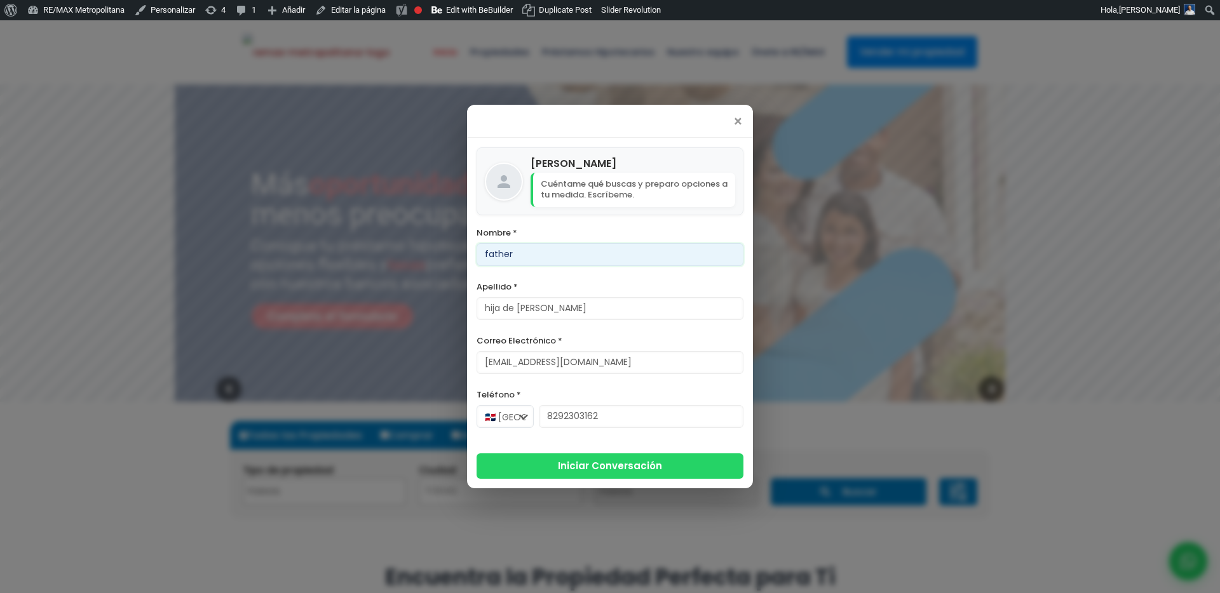
click at [553, 262] on input "father" at bounding box center [609, 254] width 267 height 23
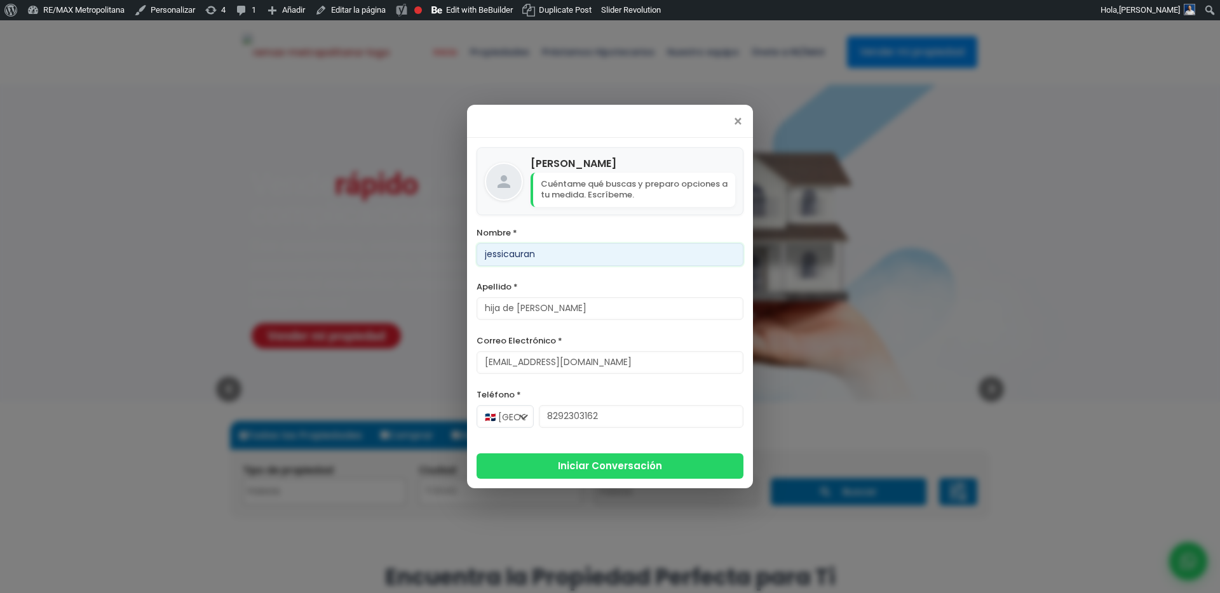
type input "jessicauran"
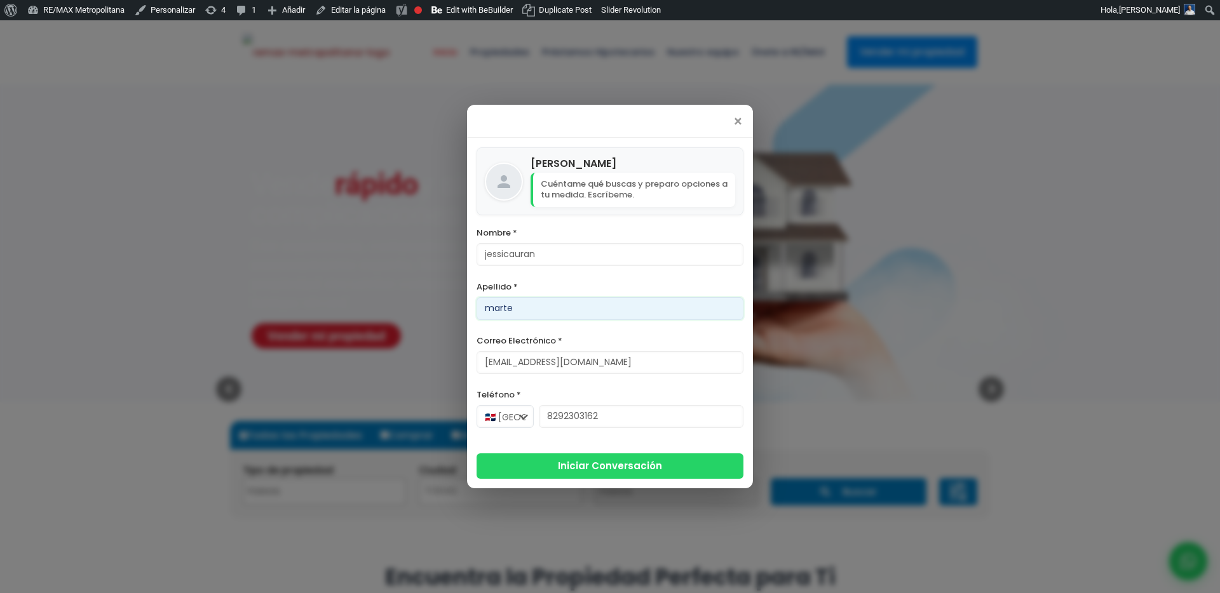
type input "marte"
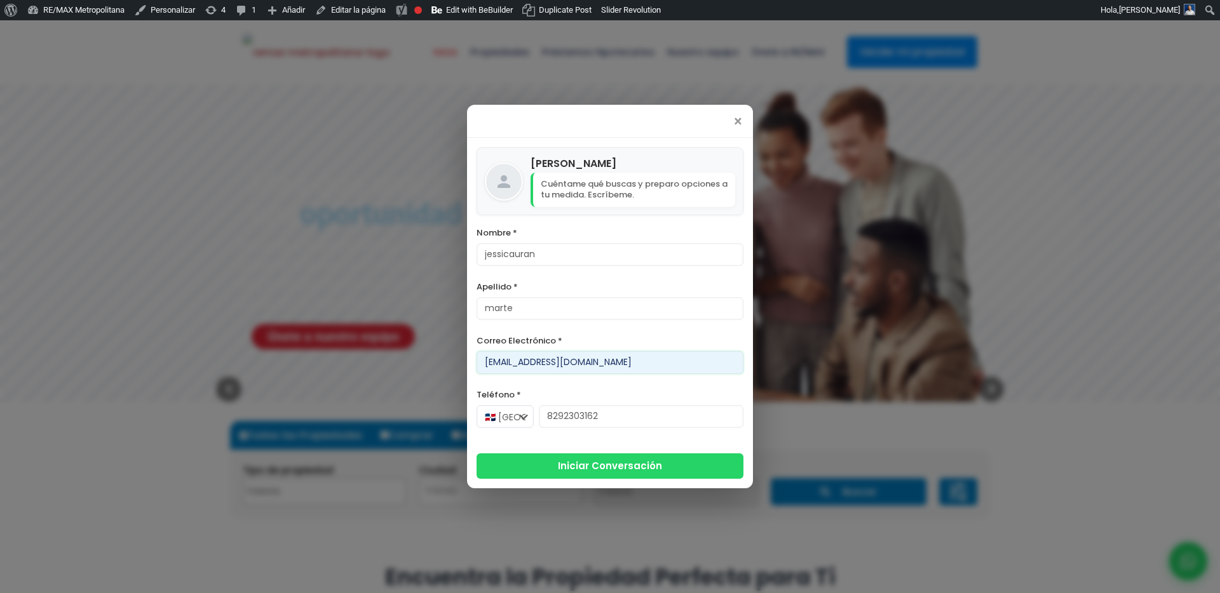
click at [500, 363] on input "fathermarte@gmail1.com" at bounding box center [609, 362] width 267 height 23
type input "jessicauran@gmail1.com"
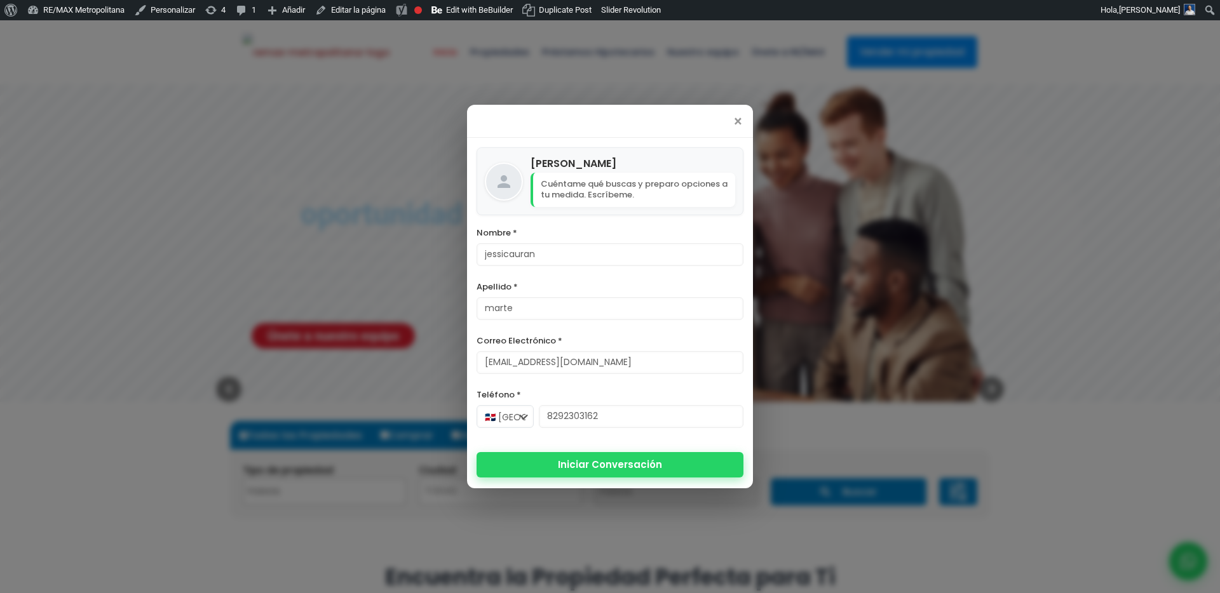
click at [532, 467] on button "Iniciar Conversación" at bounding box center [609, 464] width 267 height 25
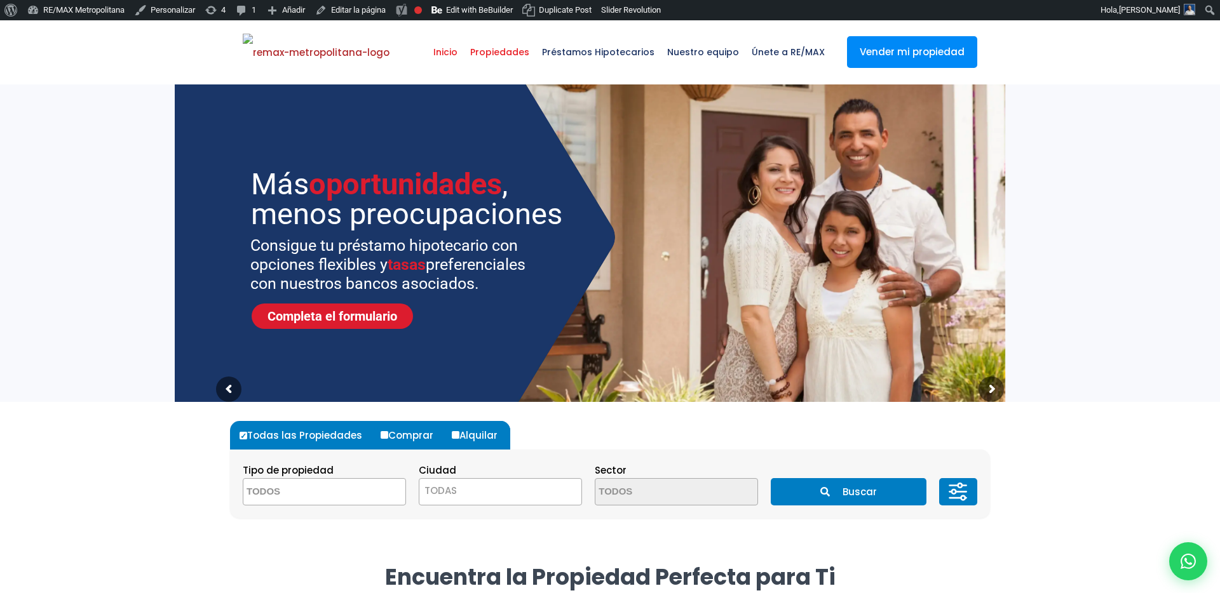
click at [508, 50] on span "Propiedades" at bounding box center [500, 52] width 72 height 38
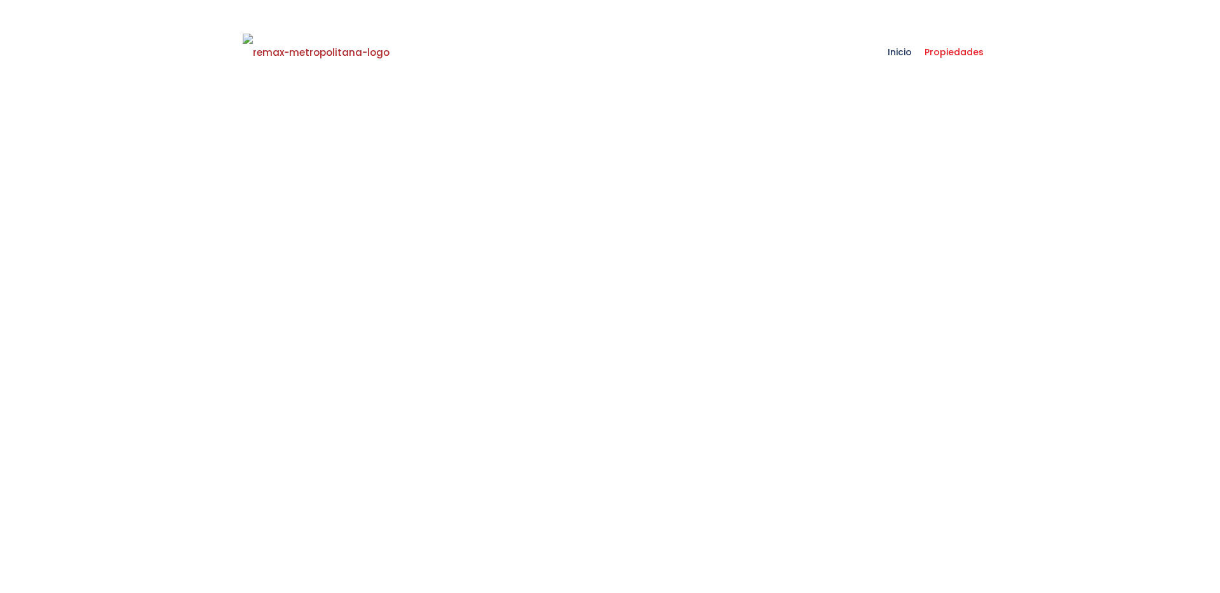
select select
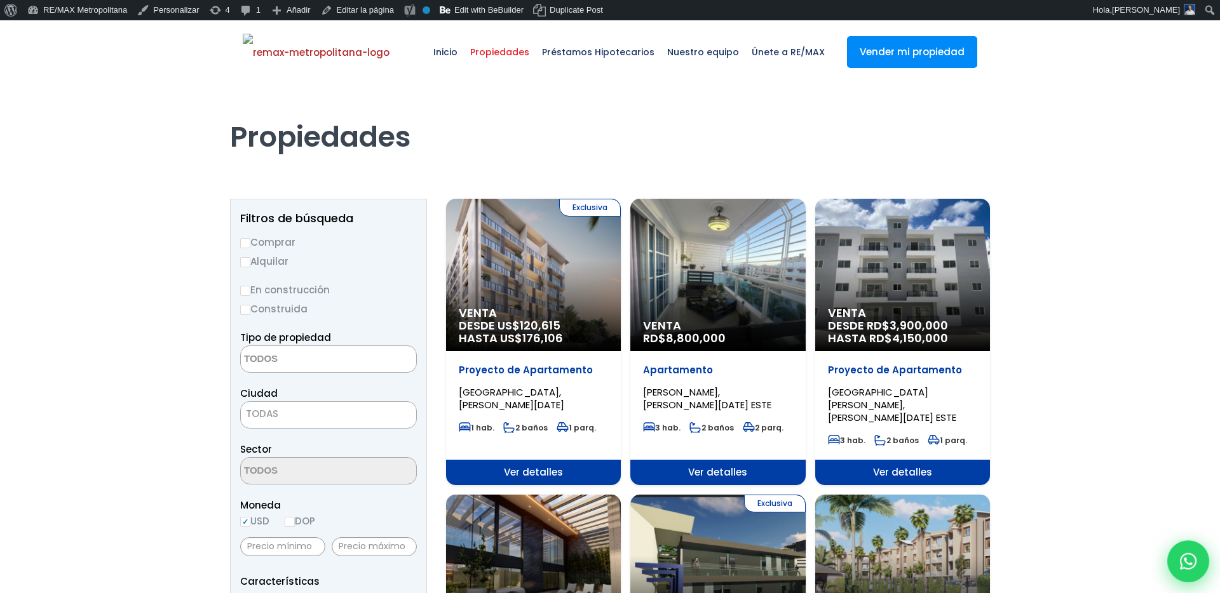
click at [1185, 553] on icon at bounding box center [1188, 561] width 17 height 17
type input "jessicauran"
type input "marte"
type input "[EMAIL_ADDRESS][DOMAIN_NAME]"
type input "8292303162"
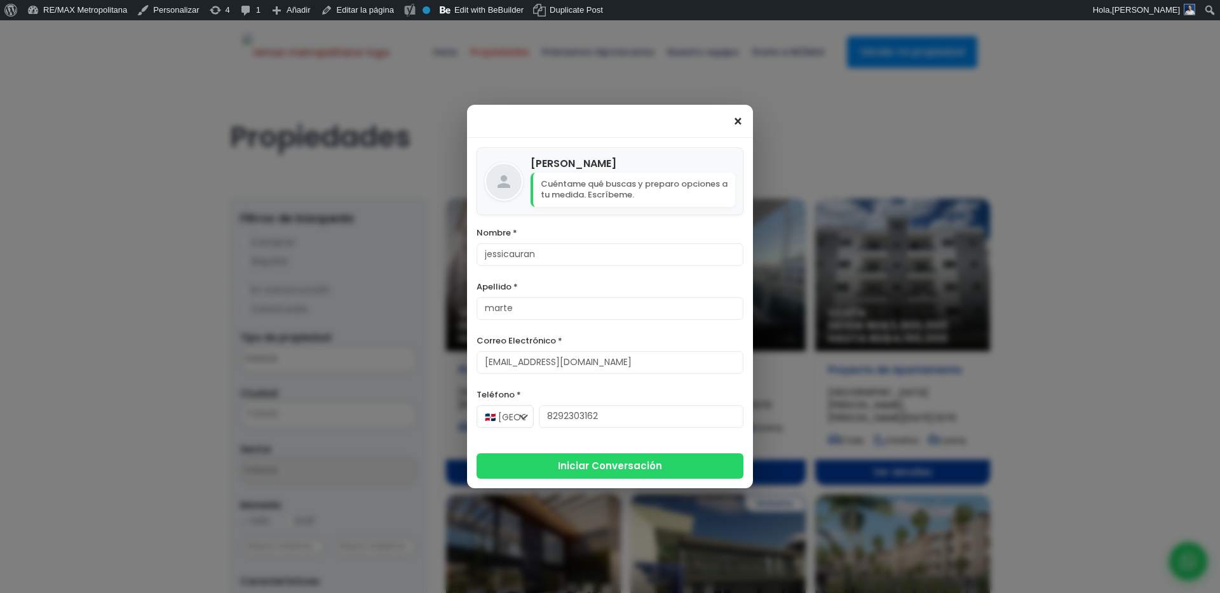
click at [738, 121] on span "×" at bounding box center [737, 121] width 11 height 15
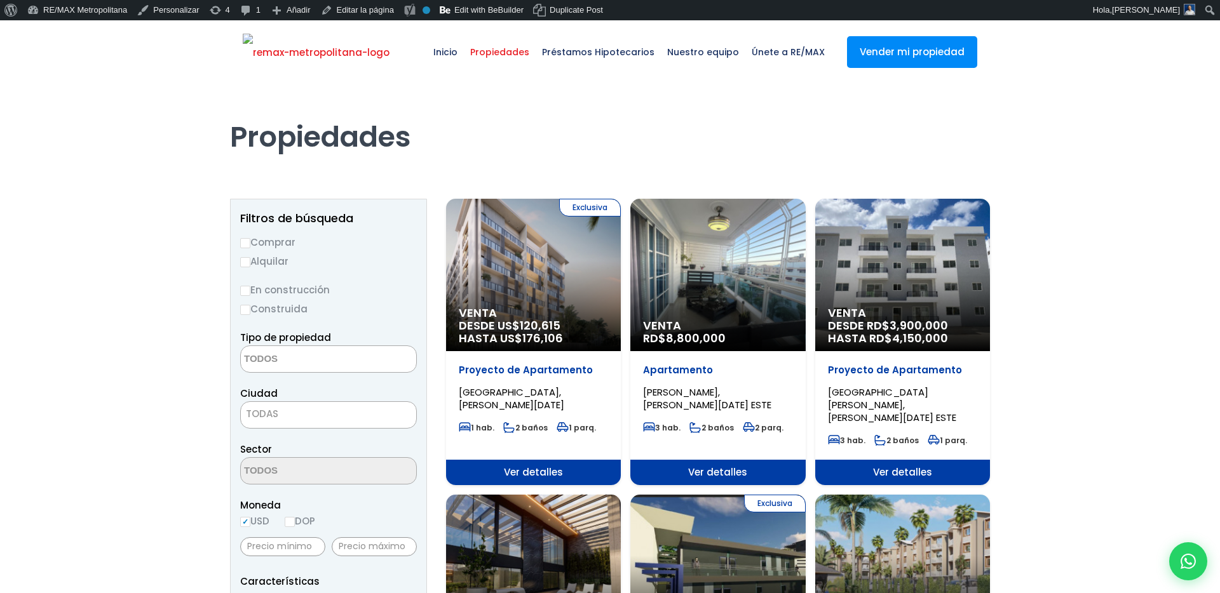
click at [342, 64] on img at bounding box center [316, 53] width 147 height 38
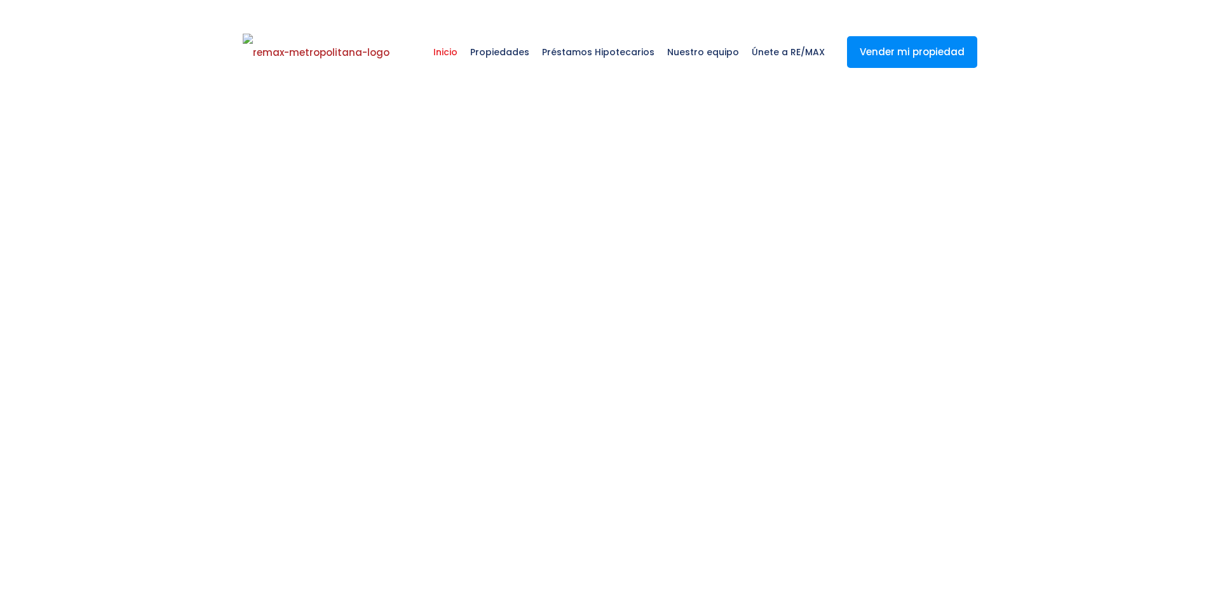
select select
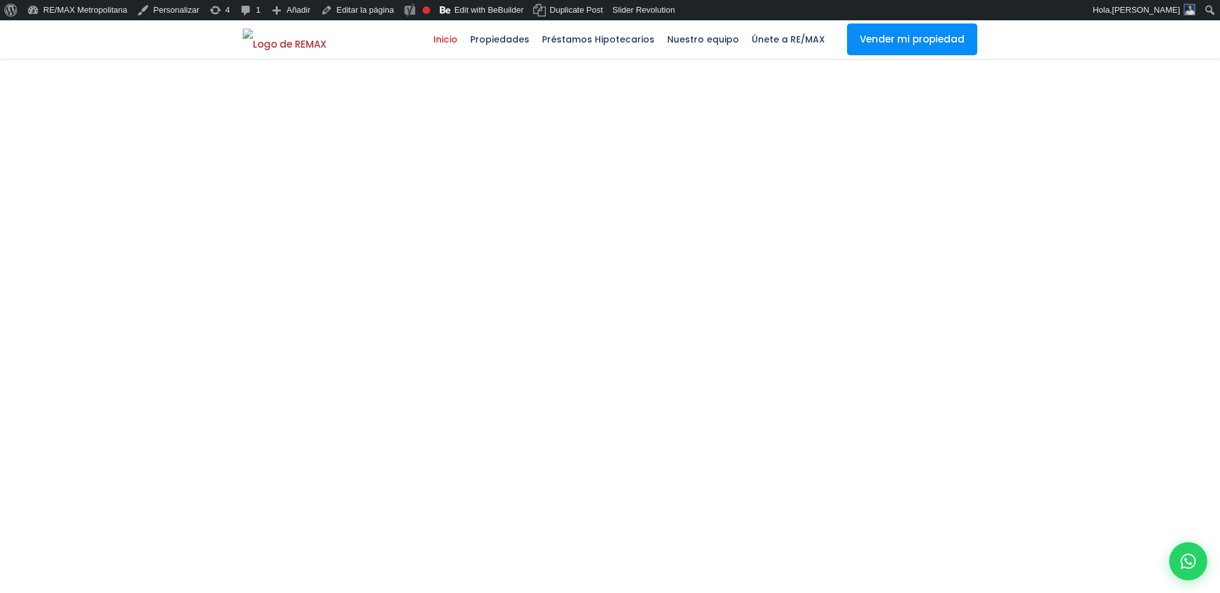
scroll to position [2347, 0]
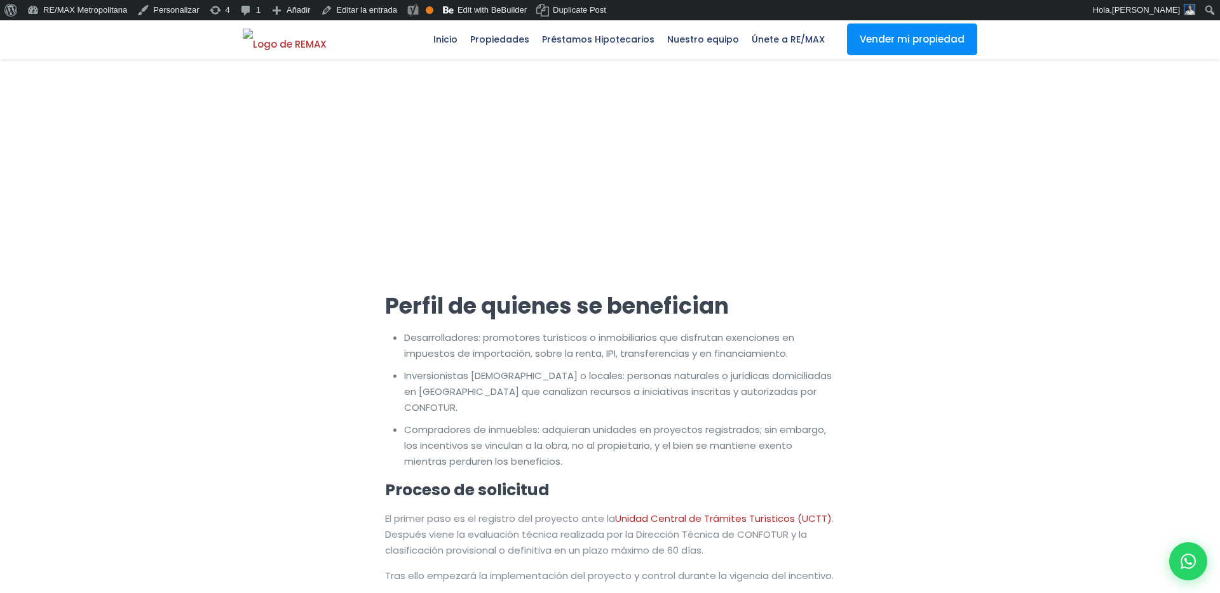
scroll to position [2088, 0]
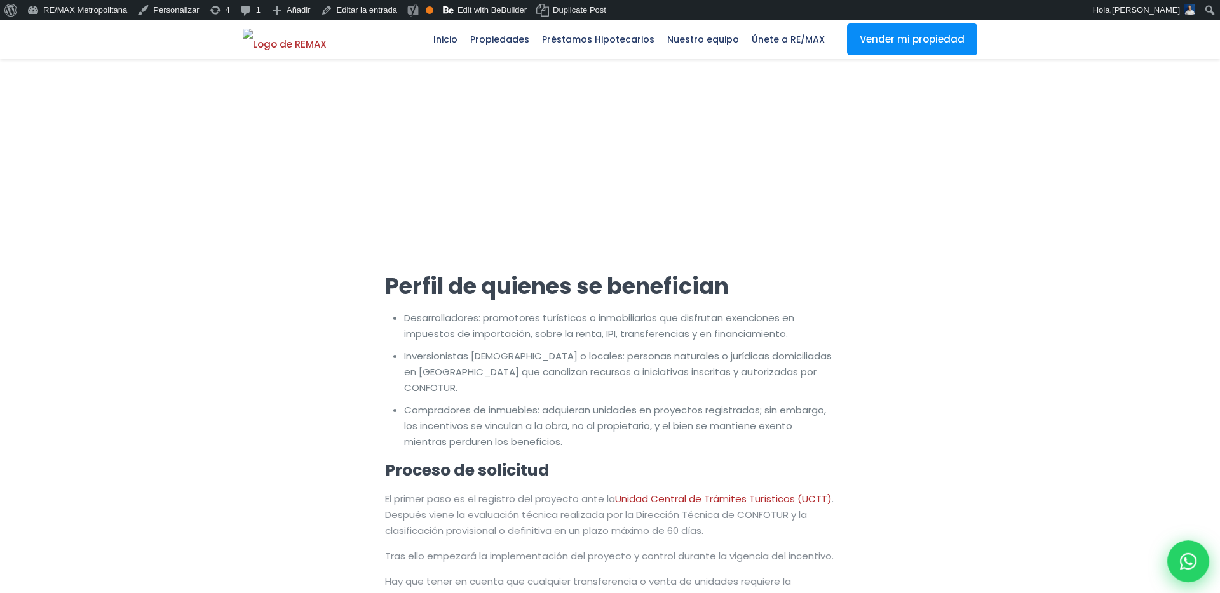
click at [1176, 553] on div at bounding box center [1188, 562] width 42 height 42
type input "jessicauran"
type input "marte"
type input "[EMAIL_ADDRESS][DOMAIN_NAME]"
type input "8292303162"
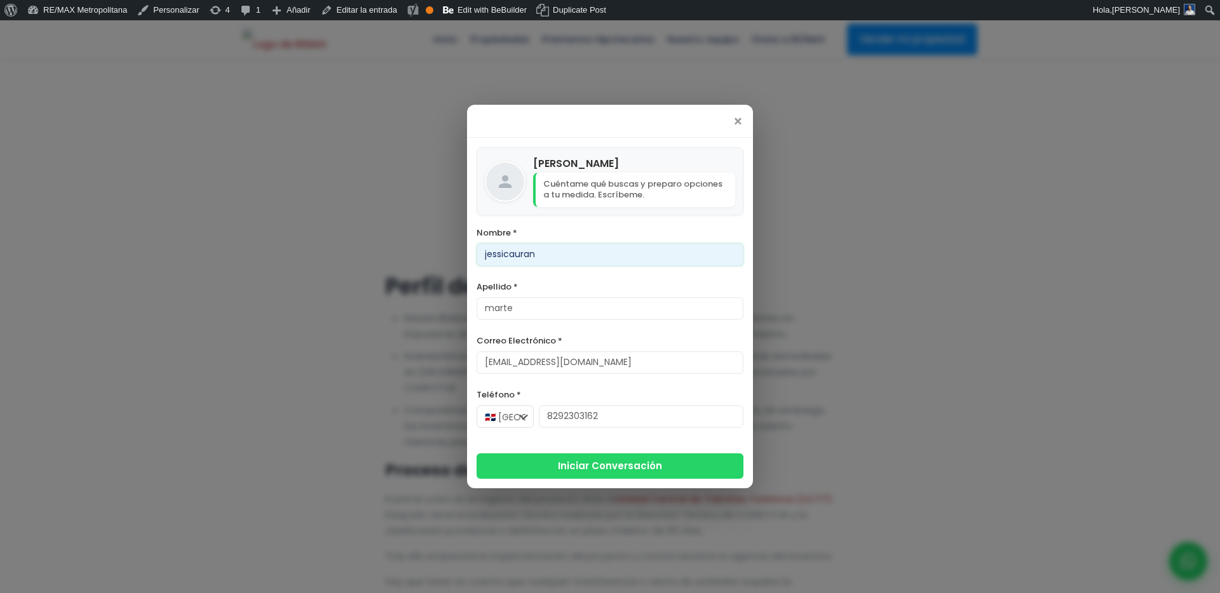
click at [544, 261] on input "jessicauran" at bounding box center [609, 254] width 267 height 23
click at [513, 255] on input "jessicauran" at bounding box center [609, 254] width 267 height 23
type input "[PERSON_NAME]"
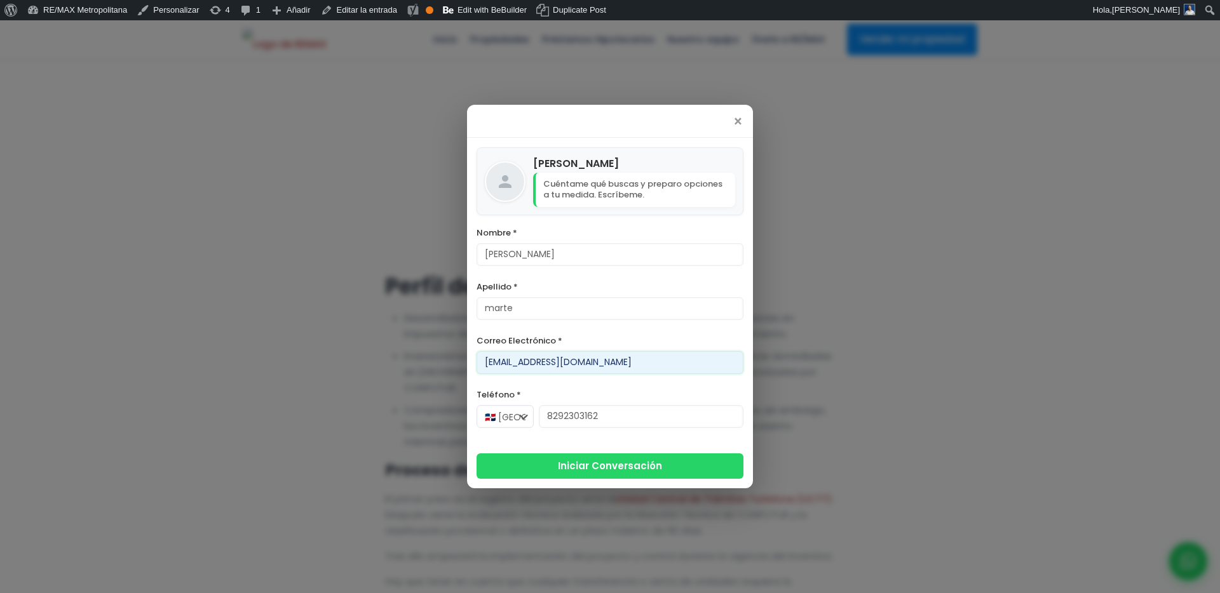
click at [502, 360] on input "[EMAIL_ADDRESS][DOMAIN_NAME]" at bounding box center [609, 362] width 267 height 23
type input "[PERSON_NAME][EMAIL_ADDRESS][DOMAIN_NAME]"
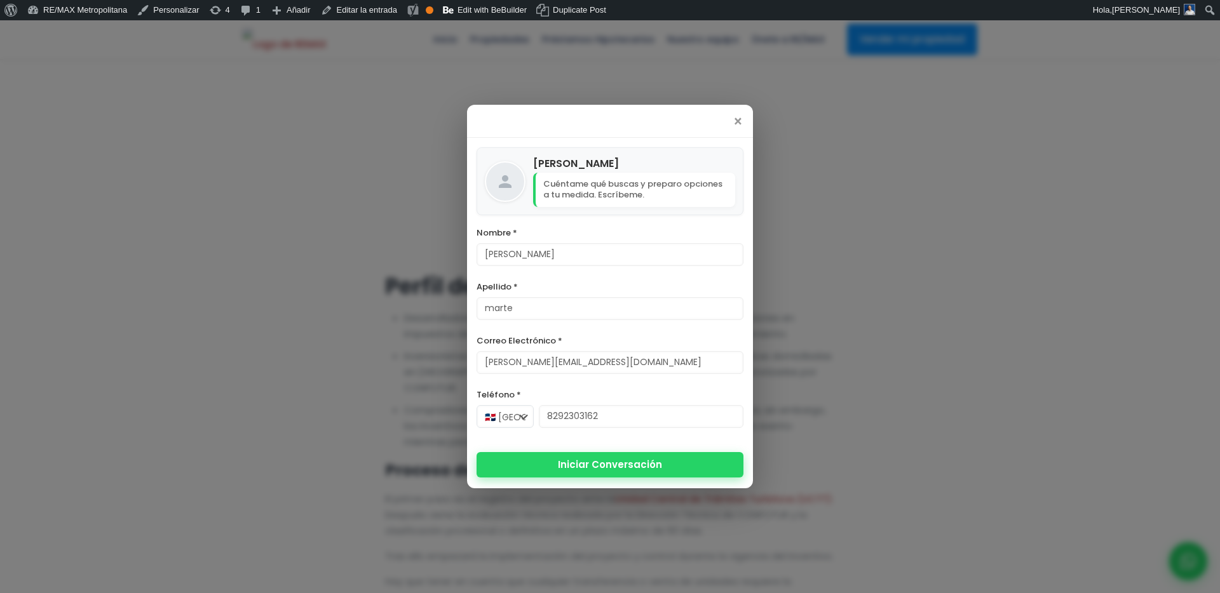
click at [556, 467] on button "Iniciar Conversación" at bounding box center [609, 464] width 267 height 25
